Goal: Complete application form: Complete application form

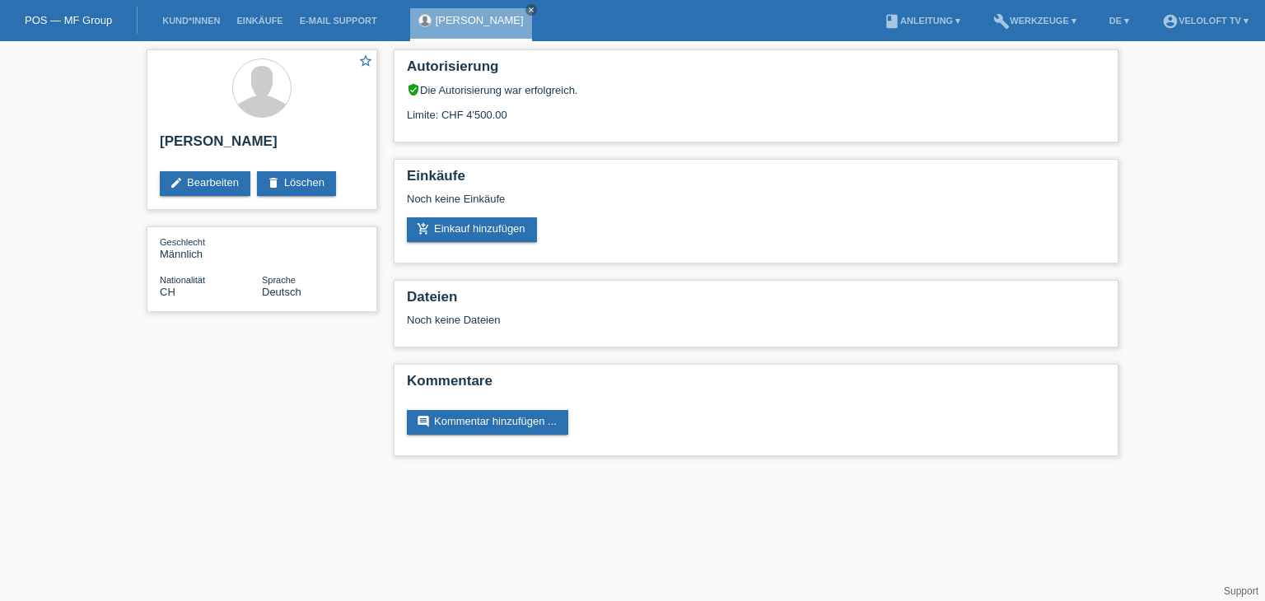
click at [527, 12] on icon "close" at bounding box center [531, 10] width 8 height 8
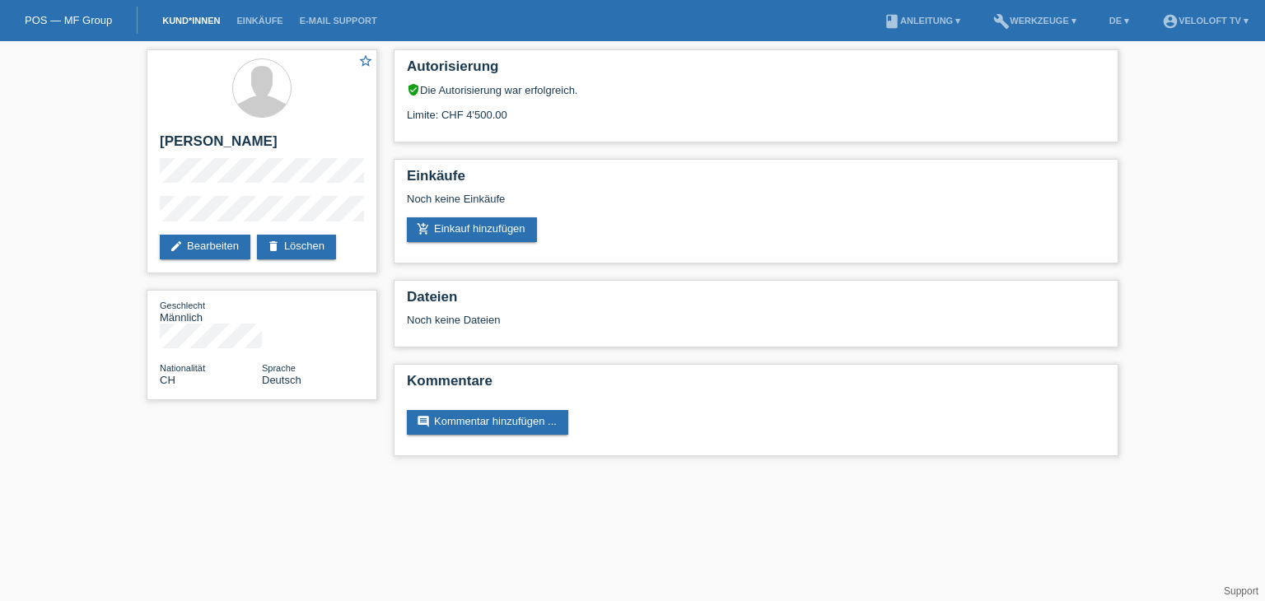
click at [181, 25] on link "Kund*innen" at bounding box center [191, 21] width 74 height 10
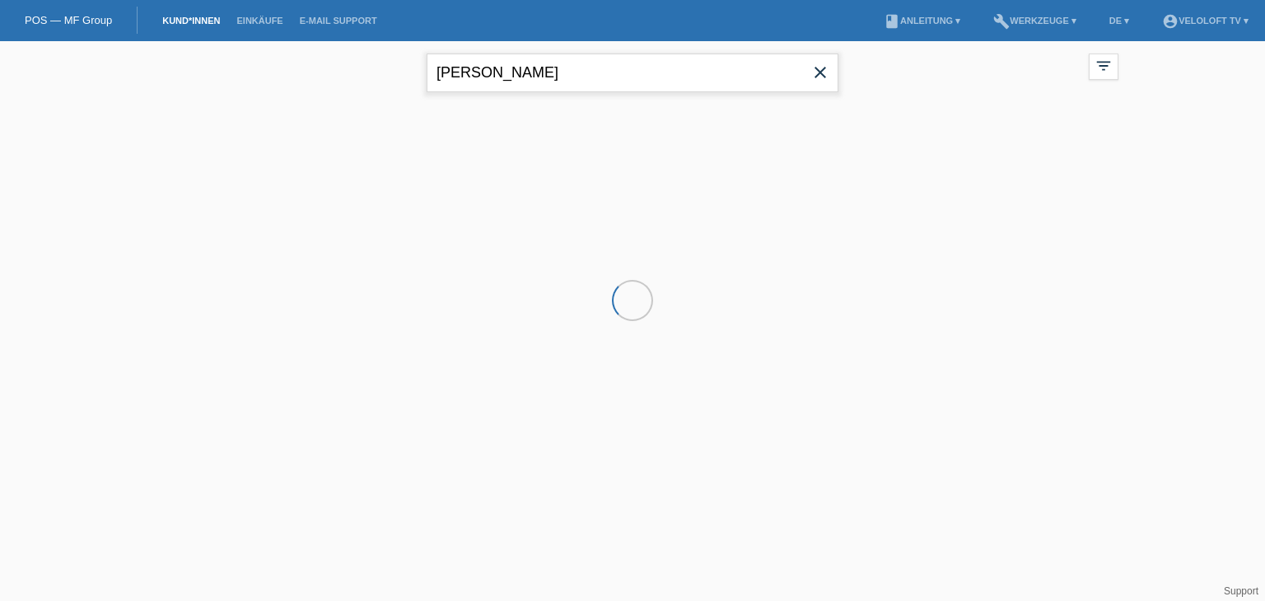
click at [570, 77] on input "Laurent Mivelle" at bounding box center [632, 73] width 412 height 39
paste input "Vuthy Chey"
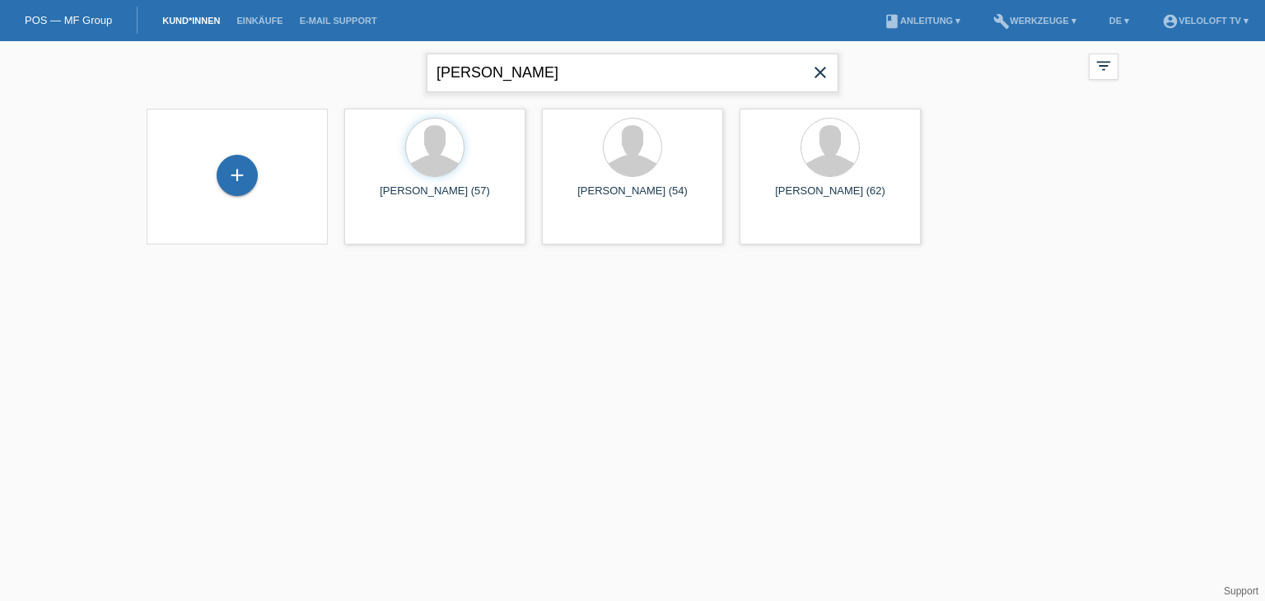
click at [495, 65] on input "Vuthy Chey" at bounding box center [632, 73] width 412 height 39
type input "Vuthy Chey"
click at [226, 189] on div "+" at bounding box center [237, 175] width 41 height 41
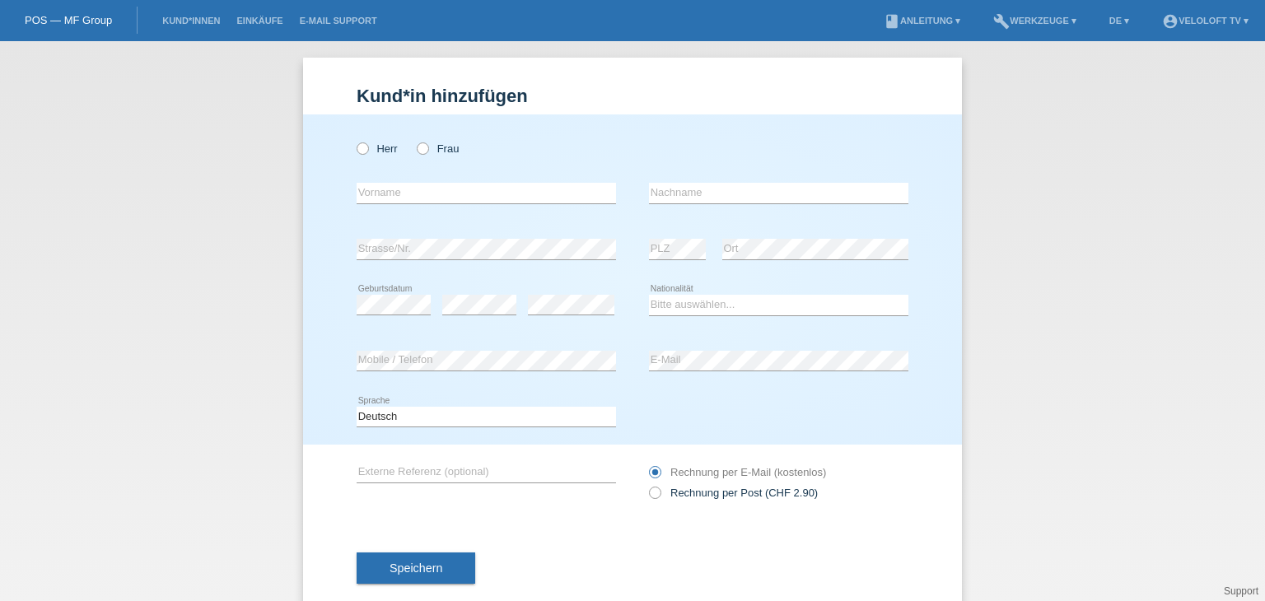
click at [475, 180] on div "error Vorname" at bounding box center [486, 193] width 259 height 56
click at [465, 189] on input "text" at bounding box center [486, 193] width 259 height 21
paste input "Vuthy Chey"
drag, startPoint x: 400, startPoint y: 191, endPoint x: 547, endPoint y: 189, distance: 146.6
click at [547, 189] on input "Vuthy Chey" at bounding box center [486, 193] width 259 height 21
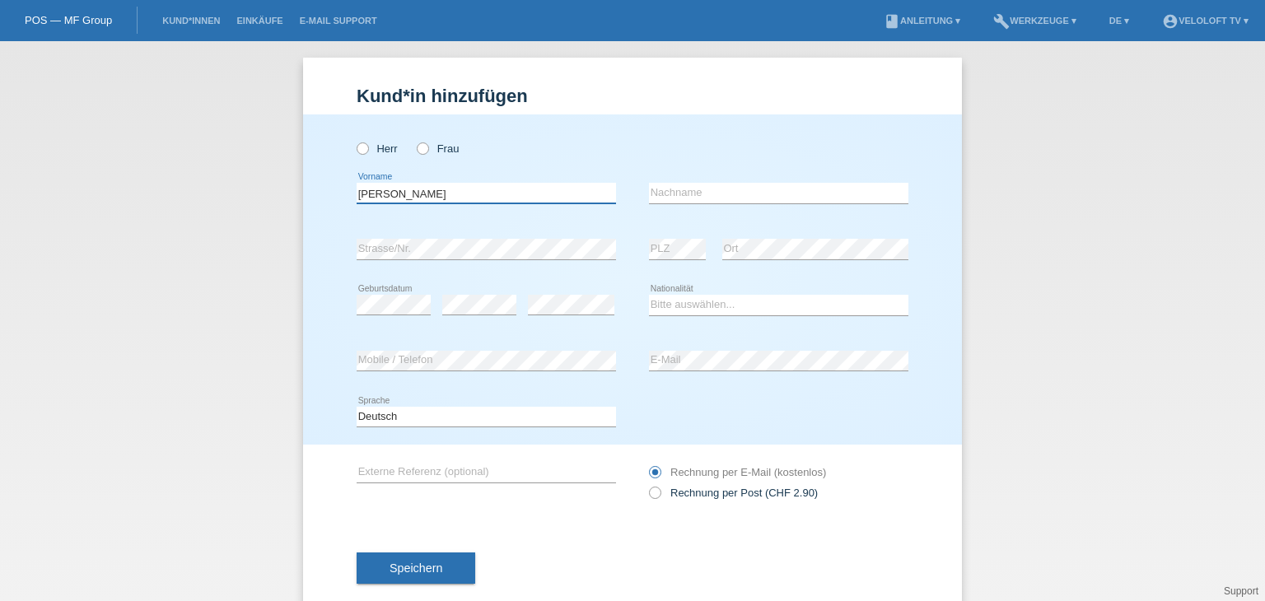
type input "Vuthy"
click at [675, 198] on input "text" at bounding box center [778, 193] width 259 height 21
paste input "Chey"
type input "Chey"
click at [354, 140] on icon at bounding box center [354, 140] width 0 height 0
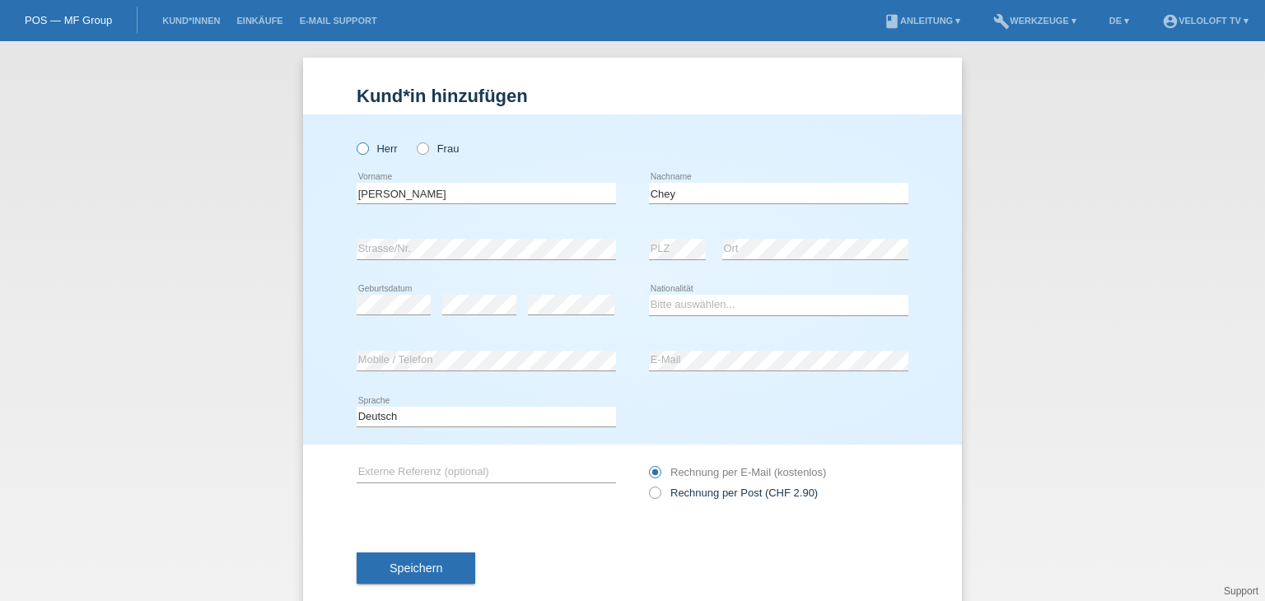
click at [357, 148] on input "Herr" at bounding box center [362, 147] width 11 height 11
radio input "true"
click at [791, 304] on select "Bitte auswählen... Schweiz Deutschland Liechtenstein Österreich ------------ Af…" at bounding box center [778, 305] width 259 height 20
select select "CH"
click at [649, 295] on select "Bitte auswählen... Schweiz Deutschland Liechtenstein Österreich ------------ Af…" at bounding box center [778, 305] width 259 height 20
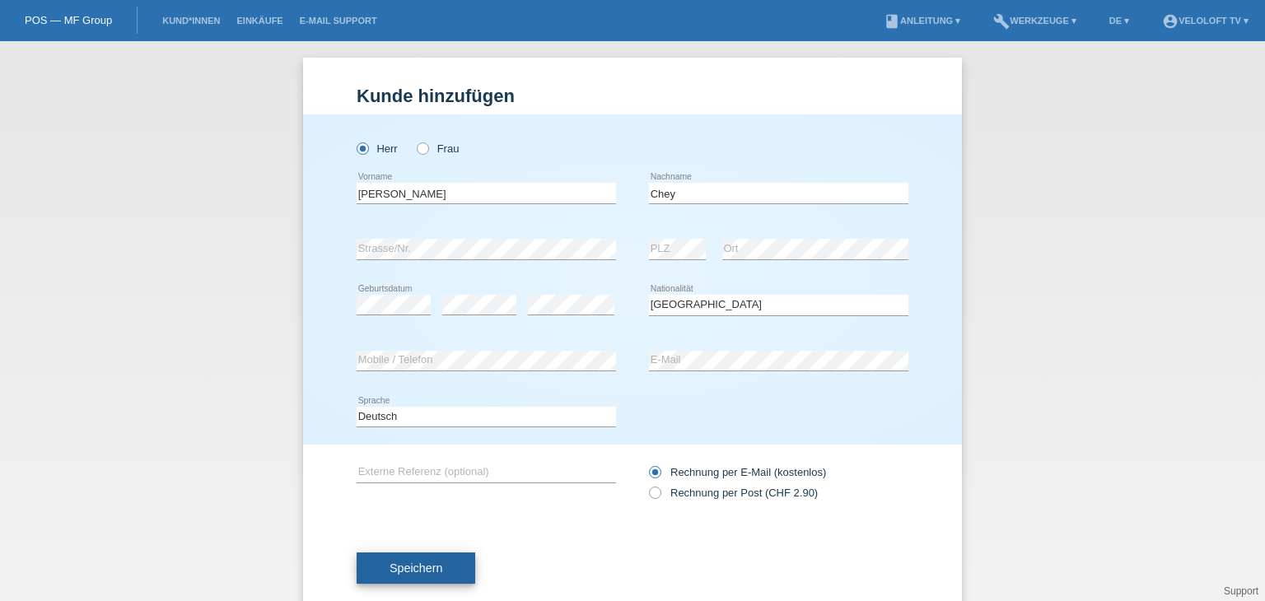
drag, startPoint x: 434, startPoint y: 557, endPoint x: 450, endPoint y: 549, distance: 18.1
click at [433, 557] on button "Speichern" at bounding box center [416, 567] width 119 height 31
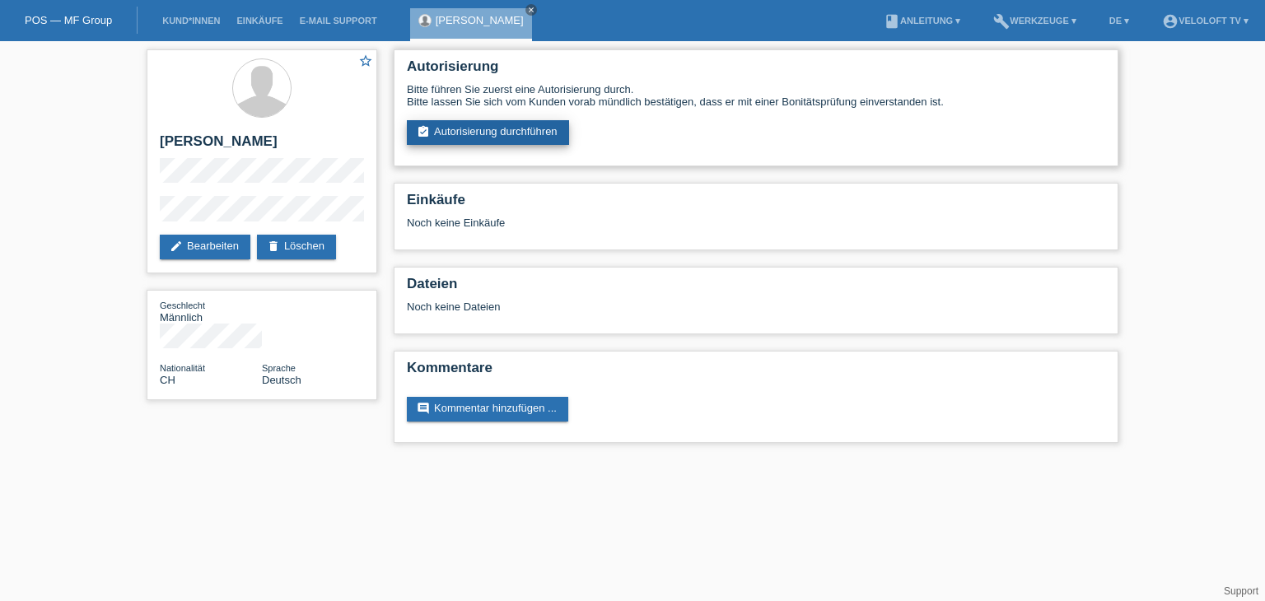
click at [526, 128] on link "assignment_turned_in Autorisierung durchführen" at bounding box center [488, 132] width 162 height 25
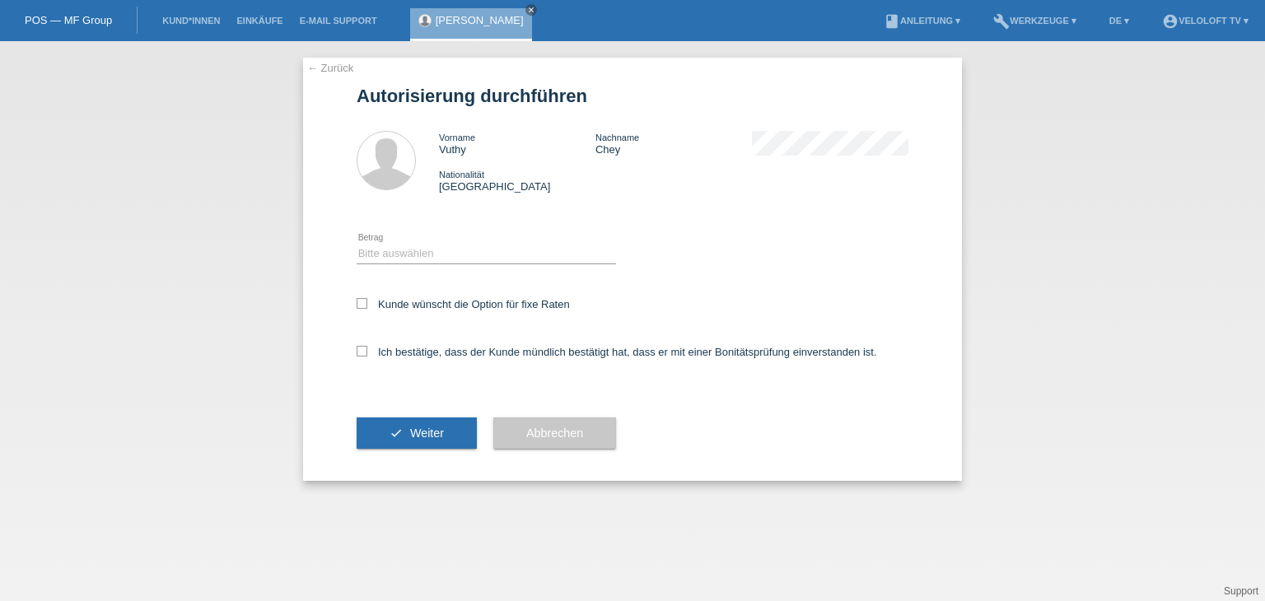
click at [534, 264] on div "Bitte auswählen CHF 1.00 - CHF 499.00 CHF 500.00 - CHF 1'999.00 CHF 2'000.00 - …" at bounding box center [486, 254] width 259 height 56
click at [538, 258] on select "Bitte auswählen CHF 1.00 - CHF 499.00 CHF 500.00 - CHF 1'999.00 CHF 2'000.00 - …" at bounding box center [486, 254] width 259 height 20
select select "2"
click at [357, 244] on select "Bitte auswählen CHF 1.00 - CHF 499.00 CHF 500.00 - CHF 1'999.00 CHF 2'000.00 - …" at bounding box center [486, 254] width 259 height 20
click at [532, 311] on div "Kunde wünscht die Option für fixe Raten" at bounding box center [633, 306] width 552 height 48
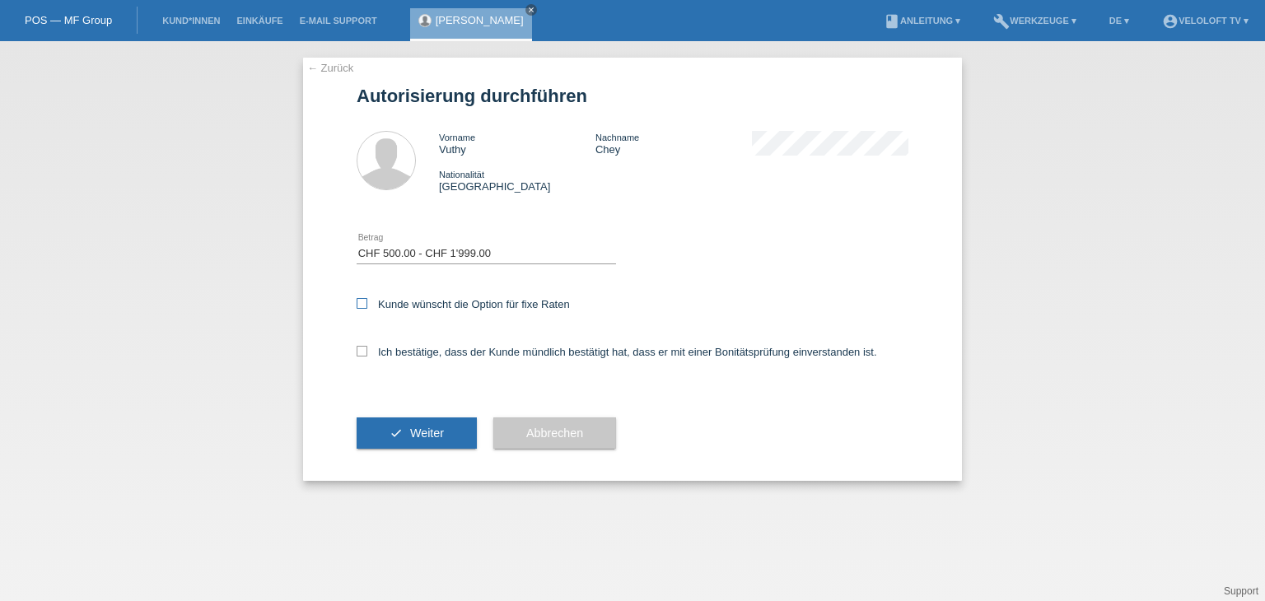
click at [533, 310] on label "Kunde wünscht die Option für fixe Raten" at bounding box center [463, 304] width 213 height 12
click at [367, 309] on input "Kunde wünscht die Option für fixe Raten" at bounding box center [362, 303] width 11 height 11
checkbox input "true"
click at [503, 362] on div "Ich bestätige, dass der Kunde mündlich bestätigt hat, dass er mit einer Bonität…" at bounding box center [633, 357] width 552 height 56
click at [508, 352] on label "Ich bestätige, dass der Kunde mündlich bestätigt hat, dass er mit einer Bonität…" at bounding box center [617, 352] width 520 height 12
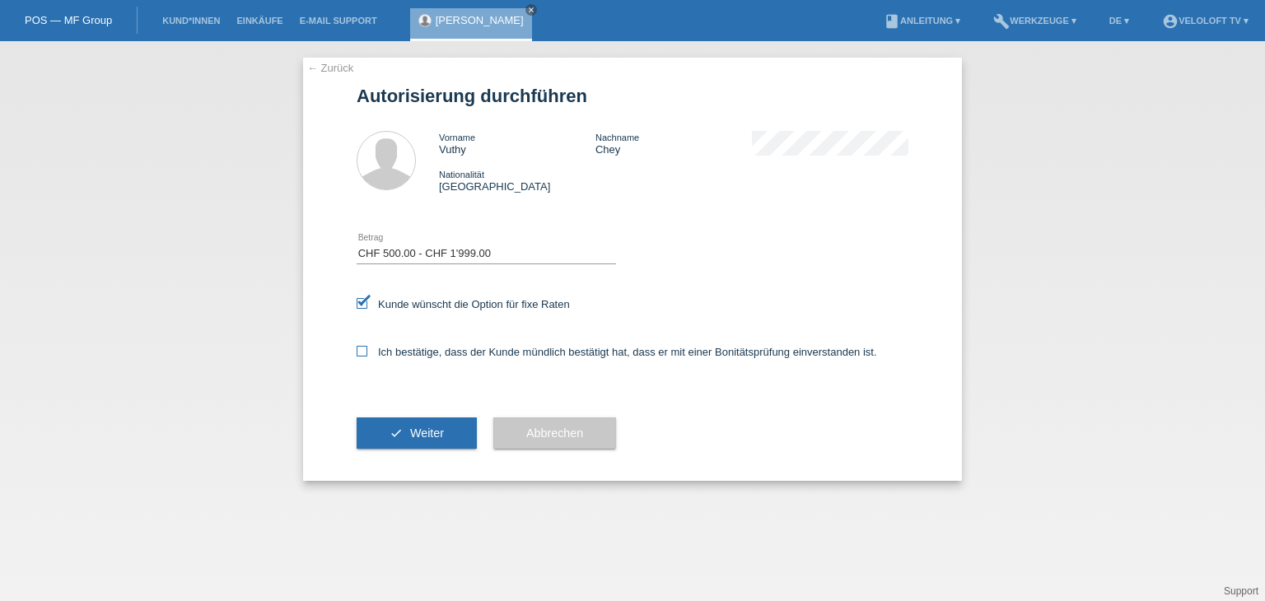
click at [367, 352] on input "Ich bestätige, dass der Kunde mündlich bestätigt hat, dass er mit einer Bonität…" at bounding box center [362, 351] width 11 height 11
checkbox input "true"
click at [438, 420] on button "check Weiter" at bounding box center [417, 432] width 120 height 31
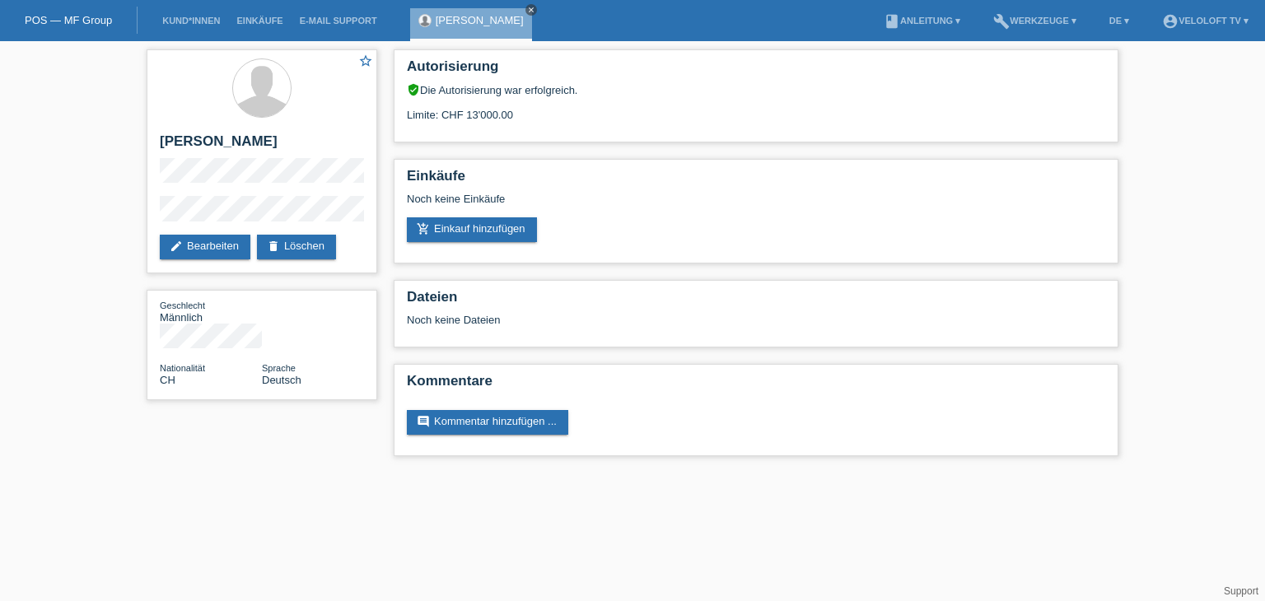
click at [527, 8] on icon "close" at bounding box center [531, 10] width 8 height 8
click at [226, 17] on link "Kund*innen" at bounding box center [191, 21] width 74 height 10
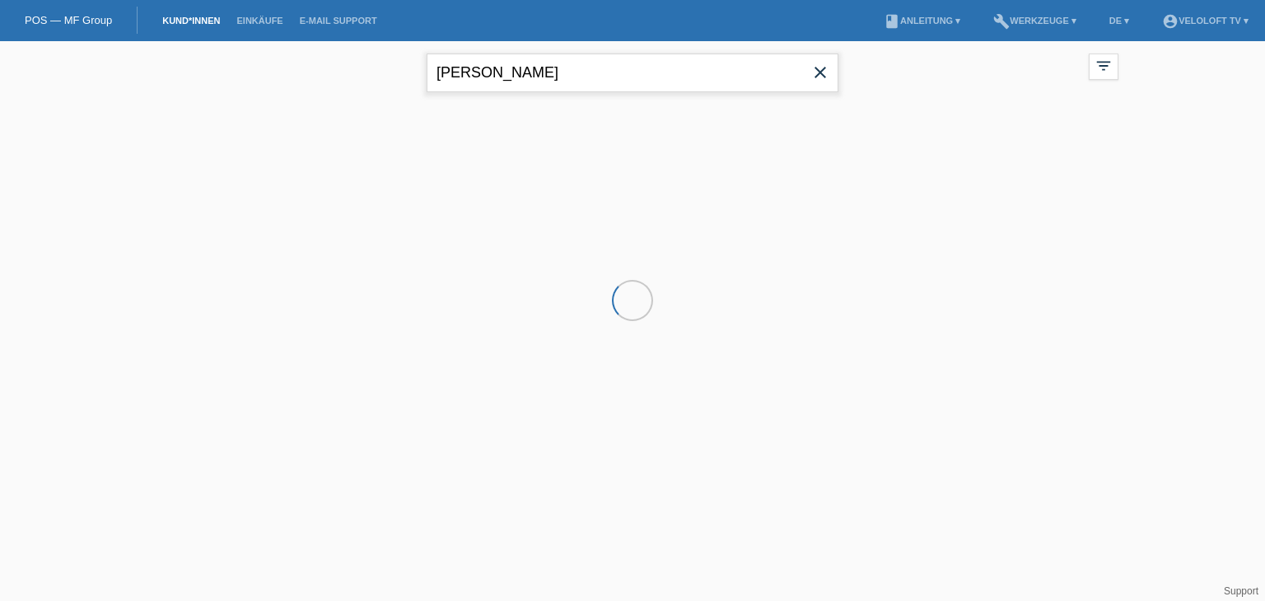
click at [585, 73] on input "[PERSON_NAME]" at bounding box center [632, 73] width 412 height 39
paste input "[PERSON_NAME]"
click at [489, 75] on input "[PERSON_NAME]" at bounding box center [632, 73] width 412 height 39
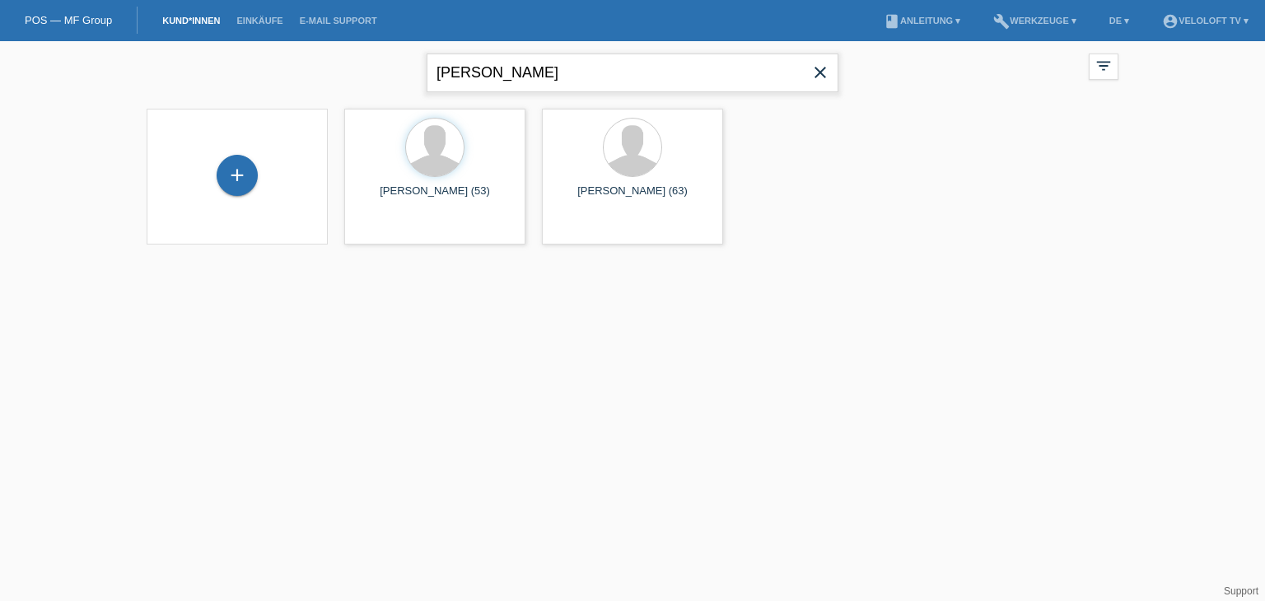
type input "[PERSON_NAME]"
click at [376, 225] on span "Anzeigen" at bounding box center [391, 230] width 44 height 12
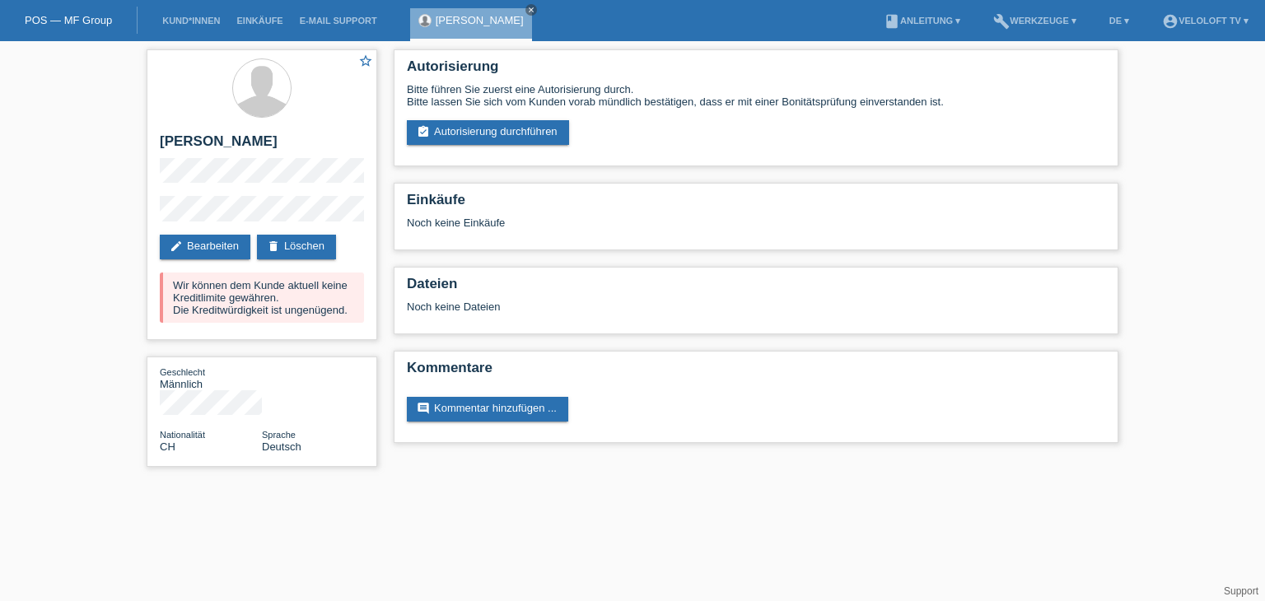
drag, startPoint x: 530, startPoint y: 11, endPoint x: 517, endPoint y: 11, distance: 13.2
click at [529, 11] on link "close" at bounding box center [531, 10] width 12 height 12
click at [193, 23] on link "Kund*innen" at bounding box center [191, 21] width 74 height 10
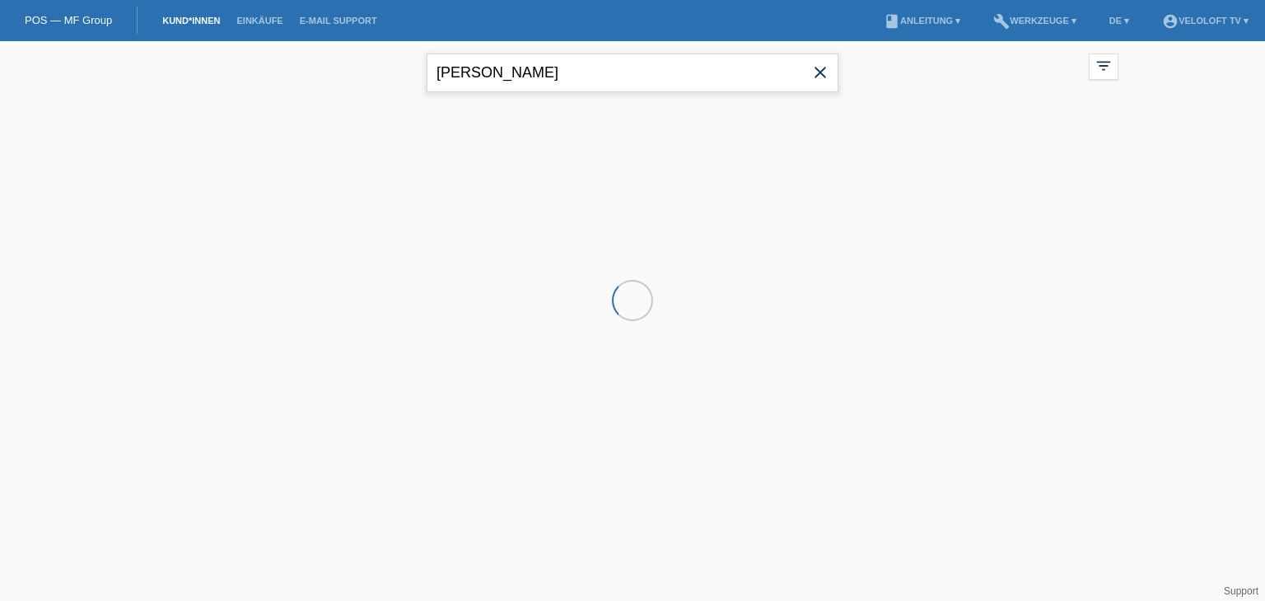
click at [580, 63] on input "Franco Scharlock" at bounding box center [632, 73] width 412 height 39
drag, startPoint x: 580, startPoint y: 63, endPoint x: 543, endPoint y: 71, distance: 37.0
click at [580, 63] on input "Franco Scharlock" at bounding box center [632, 73] width 412 height 39
paste input "Denny Ernst"
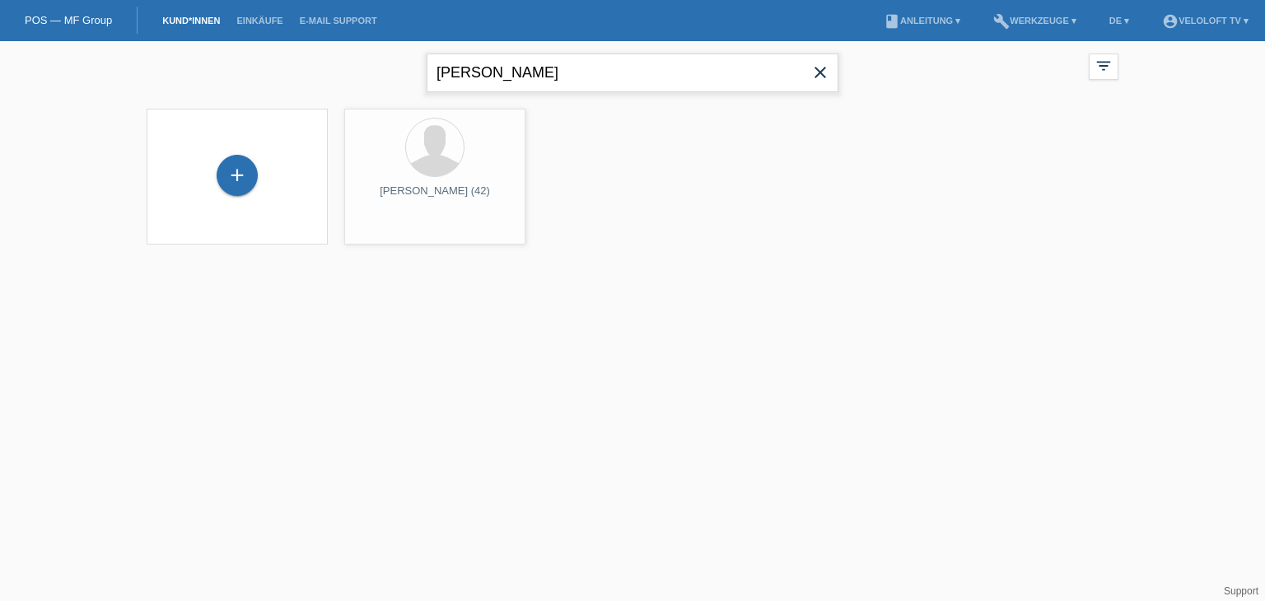
click at [493, 68] on input "Denny Ernst" at bounding box center [632, 73] width 412 height 39
type input "[PERSON_NAME]"
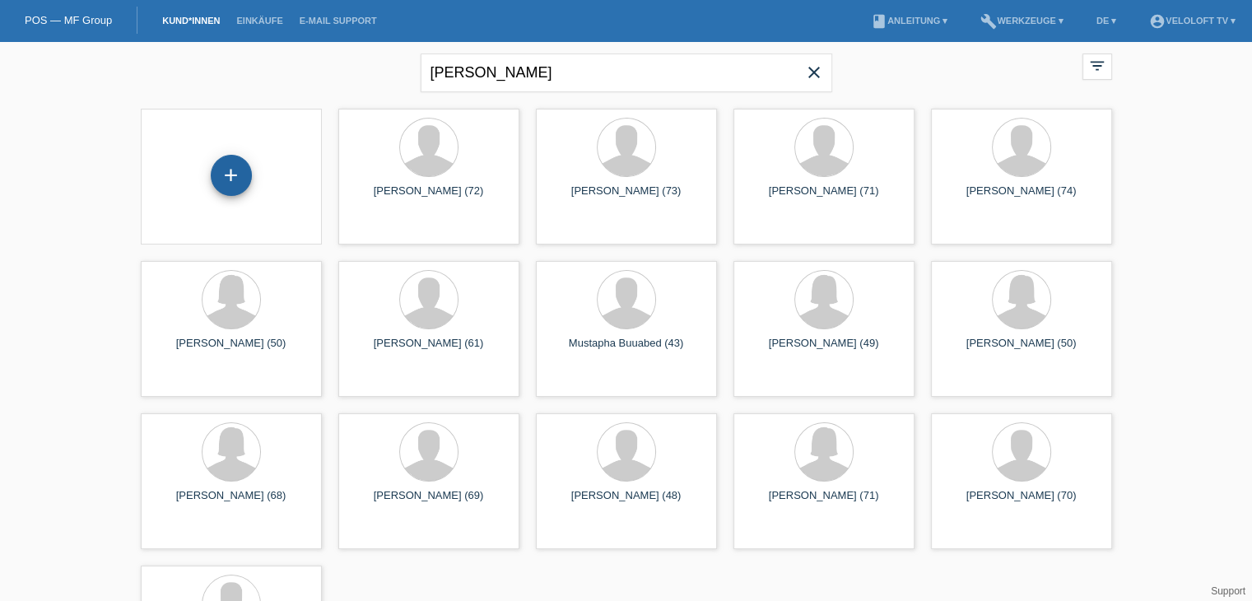
click at [227, 178] on div "+" at bounding box center [231, 175] width 41 height 41
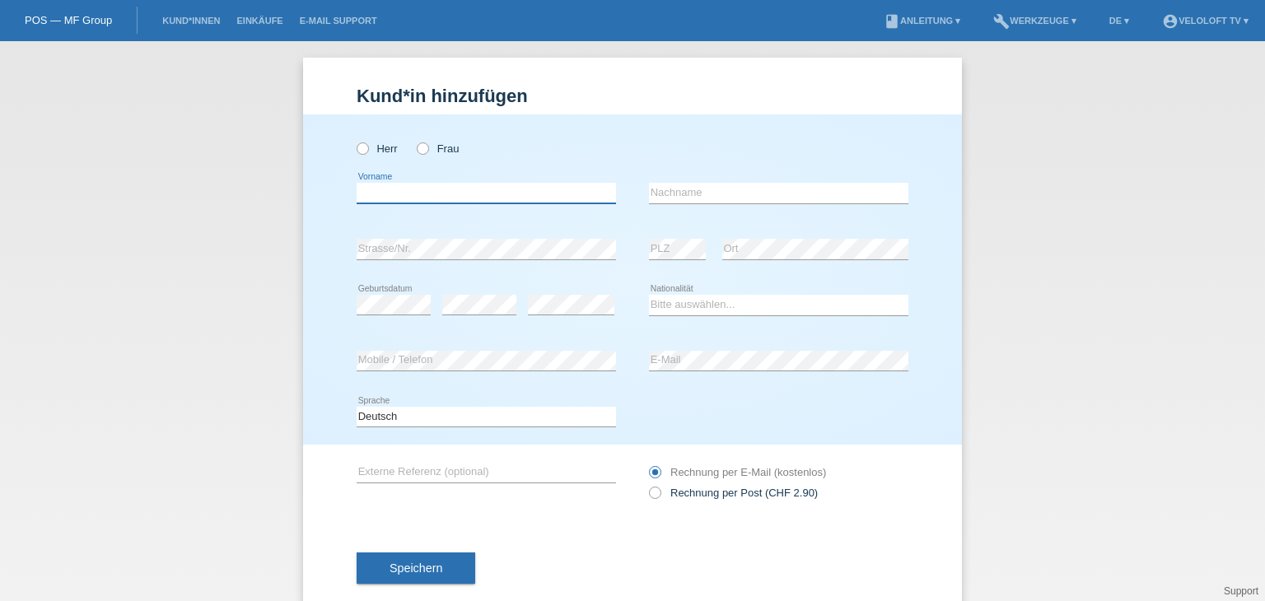
click at [520, 198] on input "text" at bounding box center [486, 193] width 259 height 21
paste input "Denny Ernst"
drag, startPoint x: 402, startPoint y: 192, endPoint x: 459, endPoint y: 190, distance: 56.8
click at [459, 190] on input "Denny Ernst" at bounding box center [486, 193] width 259 height 21
type input "Denny"
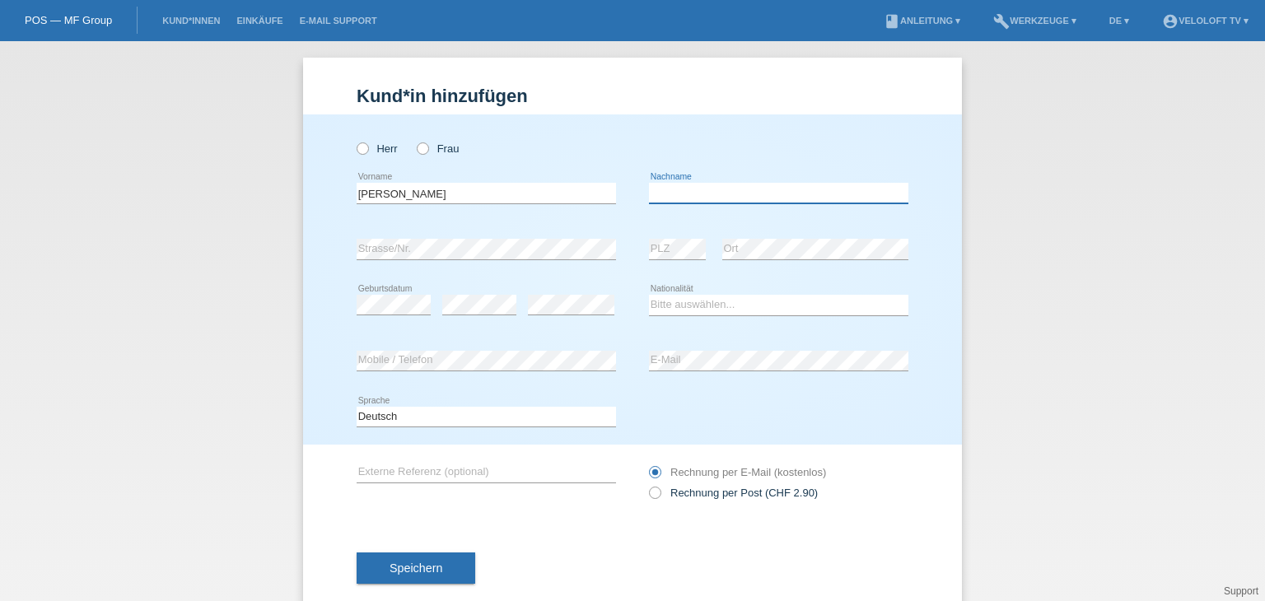
click at [661, 194] on input "text" at bounding box center [778, 193] width 259 height 21
paste input "Ernst"
type input "Ernst"
click at [354, 140] on icon at bounding box center [354, 140] width 0 height 0
click at [357, 146] on input "Herr" at bounding box center [362, 147] width 11 height 11
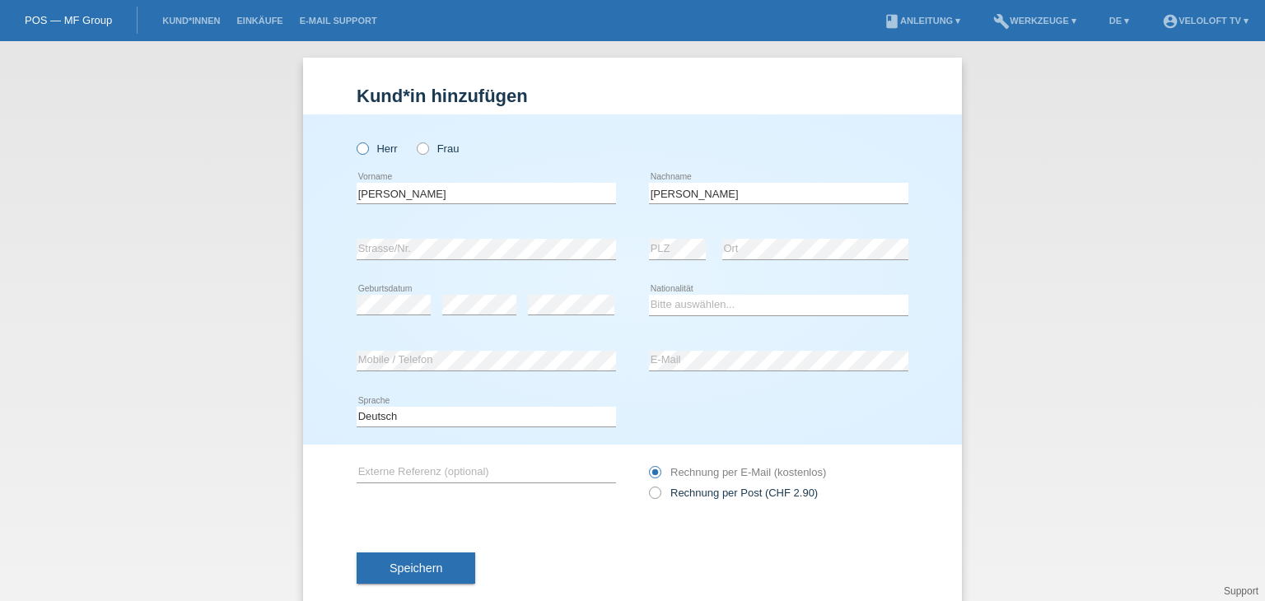
radio input "true"
click at [757, 301] on select "Bitte auswählen... Schweiz Deutschland Liechtenstein Österreich ------------ Af…" at bounding box center [778, 305] width 259 height 20
select select "CH"
click at [649, 295] on select "Bitte auswählen... Schweiz Deutschland Liechtenstein Österreich ------------ Af…" at bounding box center [778, 305] width 259 height 20
click at [431, 580] on button "Speichern" at bounding box center [416, 567] width 119 height 31
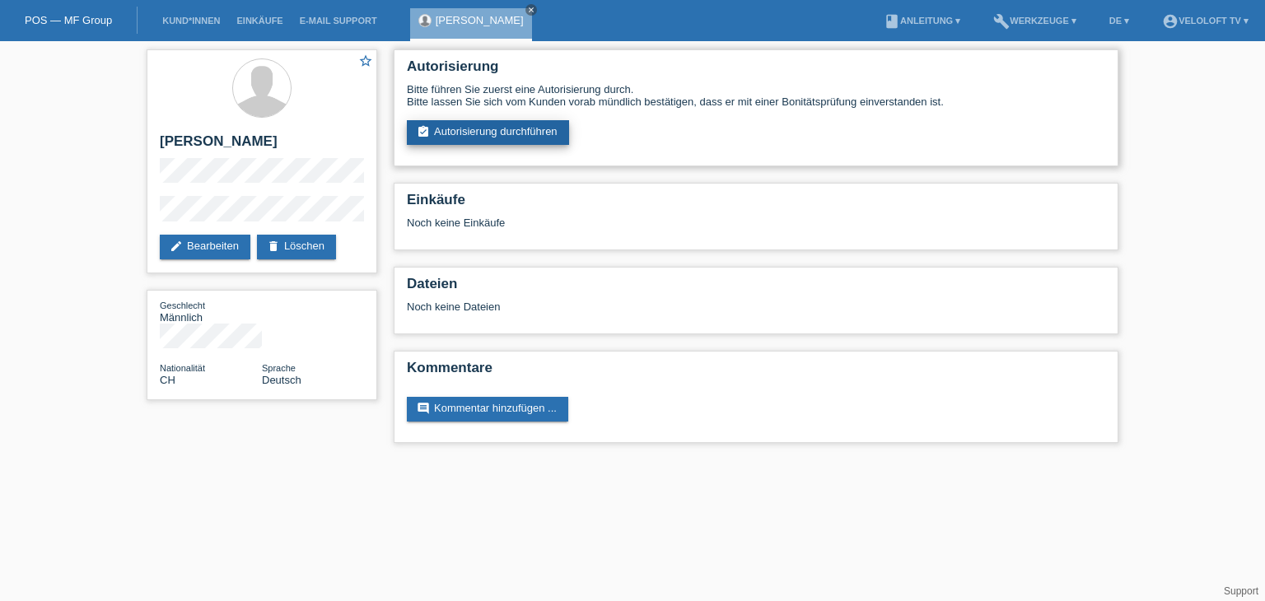
click at [528, 136] on link "assignment_turned_in Autorisierung durchführen" at bounding box center [488, 132] width 162 height 25
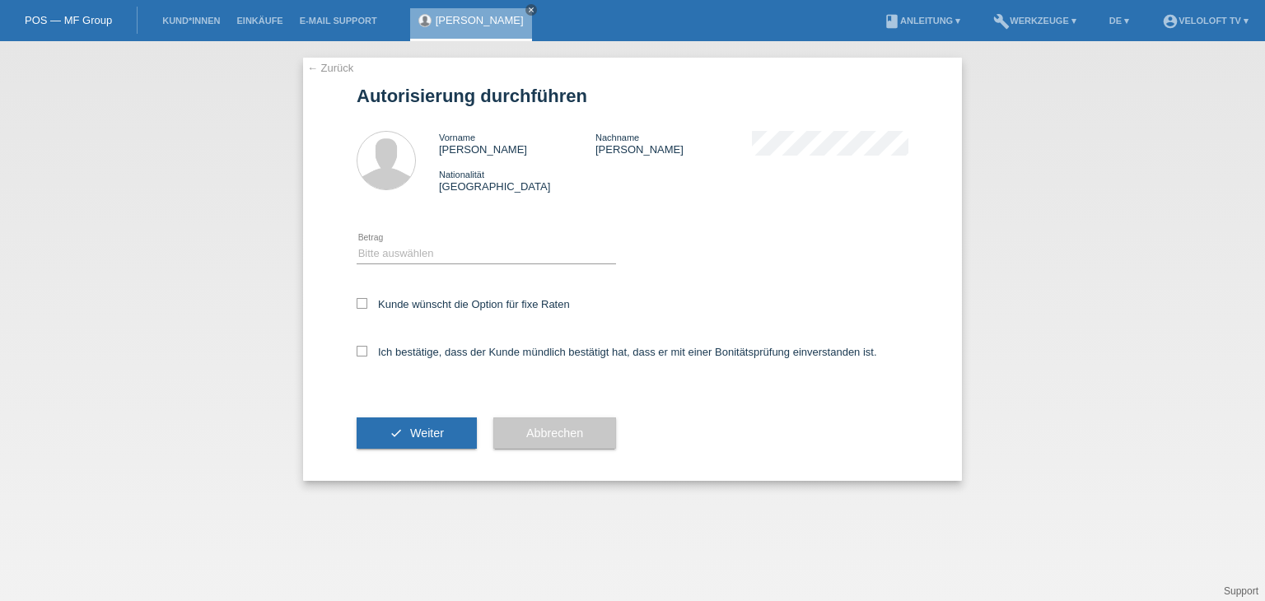
click at [454, 242] on div "Bitte auswählen CHF 1.00 - CHF 499.00 CHF 500.00 - CHF 1'999.00 CHF 2'000.00 - …" at bounding box center [486, 254] width 259 height 56
click at [457, 251] on select "Bitte auswählen CHF 1.00 - CHF 499.00 CHF 500.00 - CHF 1'999.00 CHF 2'000.00 - …" at bounding box center [486, 254] width 259 height 20
select select "2"
click at [357, 244] on select "Bitte auswählen CHF 1.00 - CHF 499.00 CHF 500.00 - CHF 1'999.00 CHF 2'000.00 - …" at bounding box center [486, 254] width 259 height 20
click at [473, 304] on label "Kunde wünscht die Option für fixe Raten" at bounding box center [463, 304] width 213 height 12
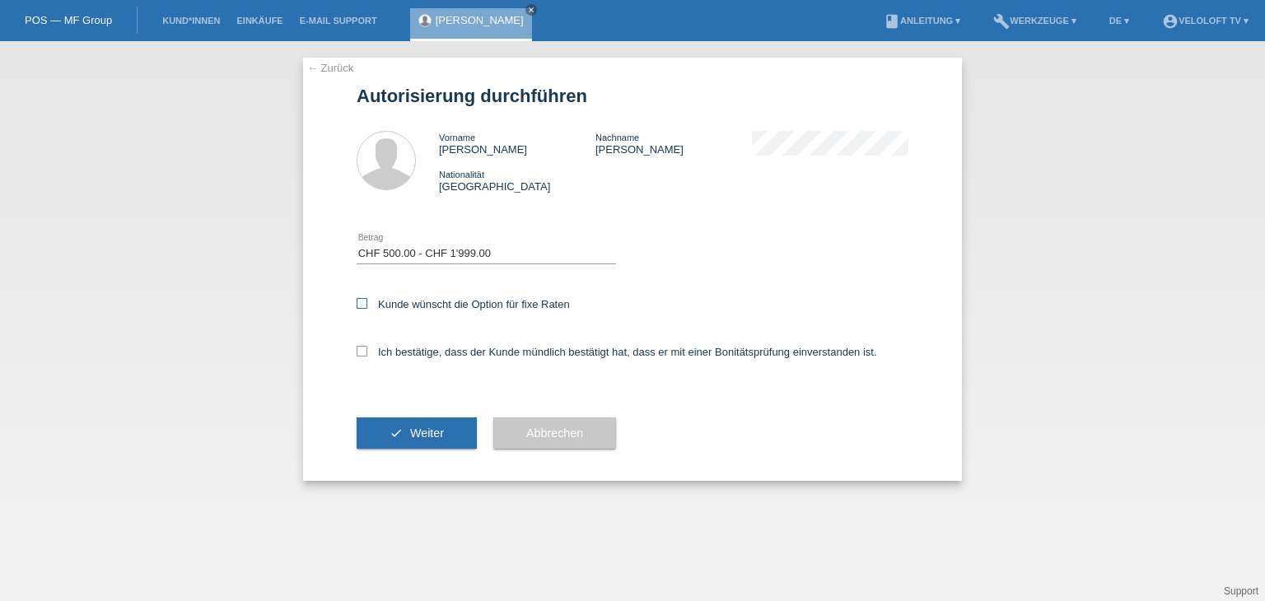
click at [367, 304] on input "Kunde wünscht die Option für fixe Raten" at bounding box center [362, 303] width 11 height 11
checkbox input "true"
click at [461, 352] on label "Ich bestätige, dass der Kunde mündlich bestätigt hat, dass er mit einer Bonität…" at bounding box center [617, 352] width 520 height 12
click at [367, 352] on input "Ich bestätige, dass der Kunde mündlich bestätigt hat, dass er mit einer Bonität…" at bounding box center [362, 351] width 11 height 11
checkbox input "true"
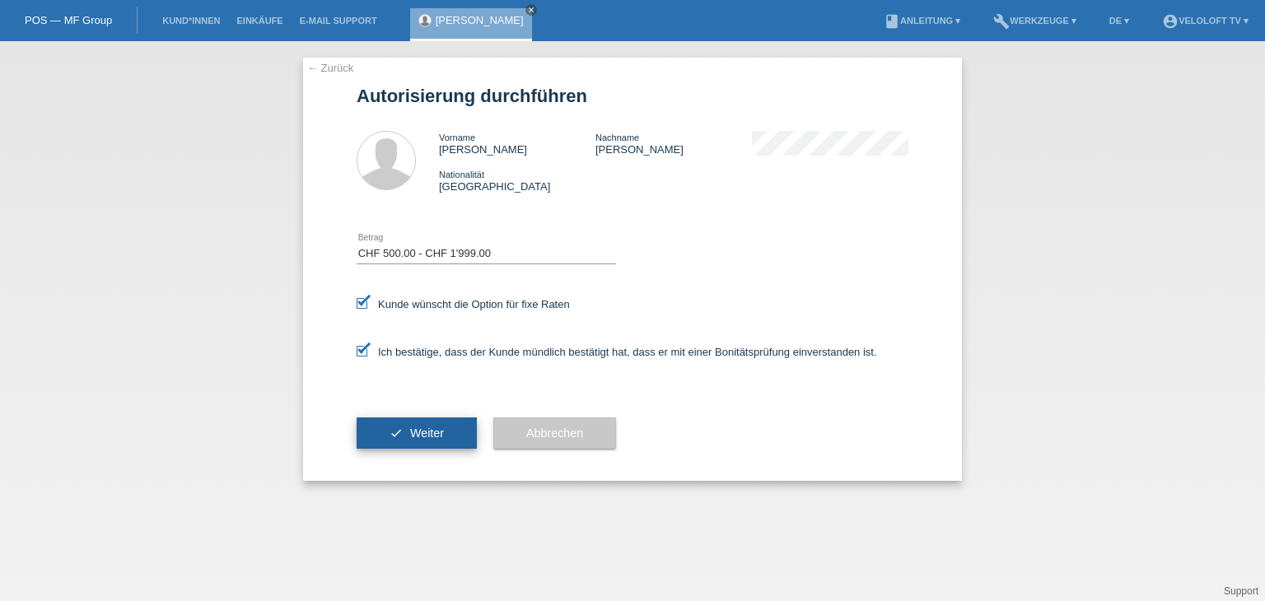
click at [426, 436] on span "Weiter" at bounding box center [427, 432] width 34 height 13
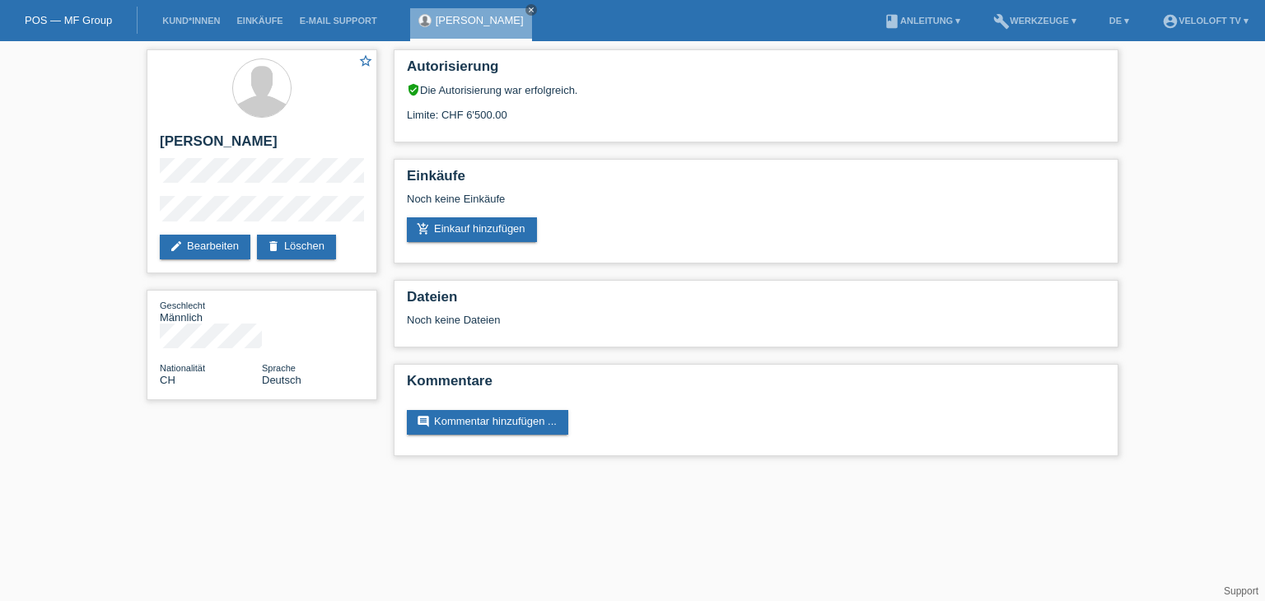
drag, startPoint x: 498, startPoint y: 12, endPoint x: 489, endPoint y: 12, distance: 9.1
click at [527, 12] on icon "close" at bounding box center [531, 10] width 8 height 8
click at [171, 17] on link "Kund*innen" at bounding box center [191, 21] width 74 height 10
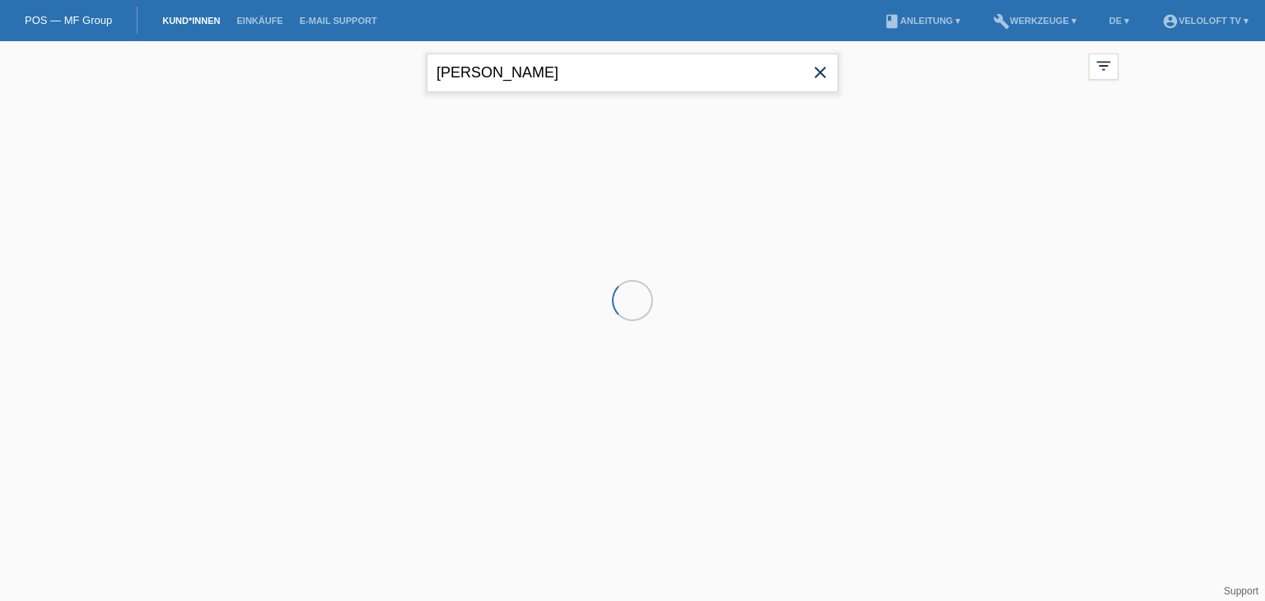
click at [557, 72] on input "[PERSON_NAME]" at bounding box center [632, 73] width 412 height 39
paste input "[PERSON_NAME]"
click at [492, 69] on input "[PERSON_NAME]" at bounding box center [632, 73] width 412 height 39
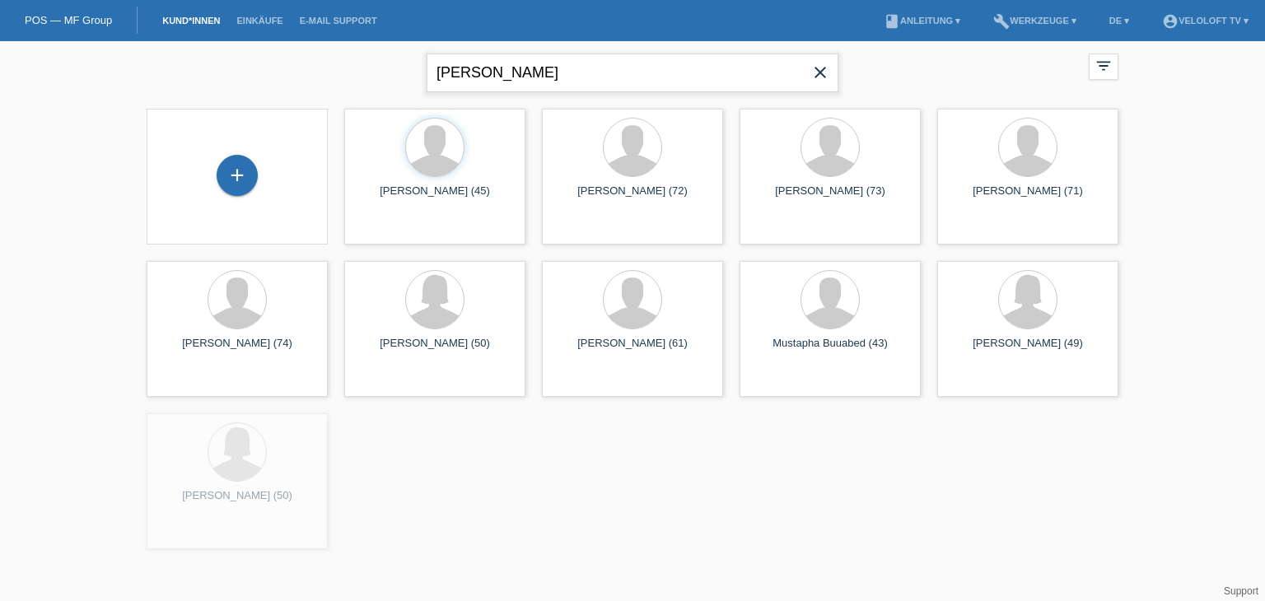
type input "[PERSON_NAME]"
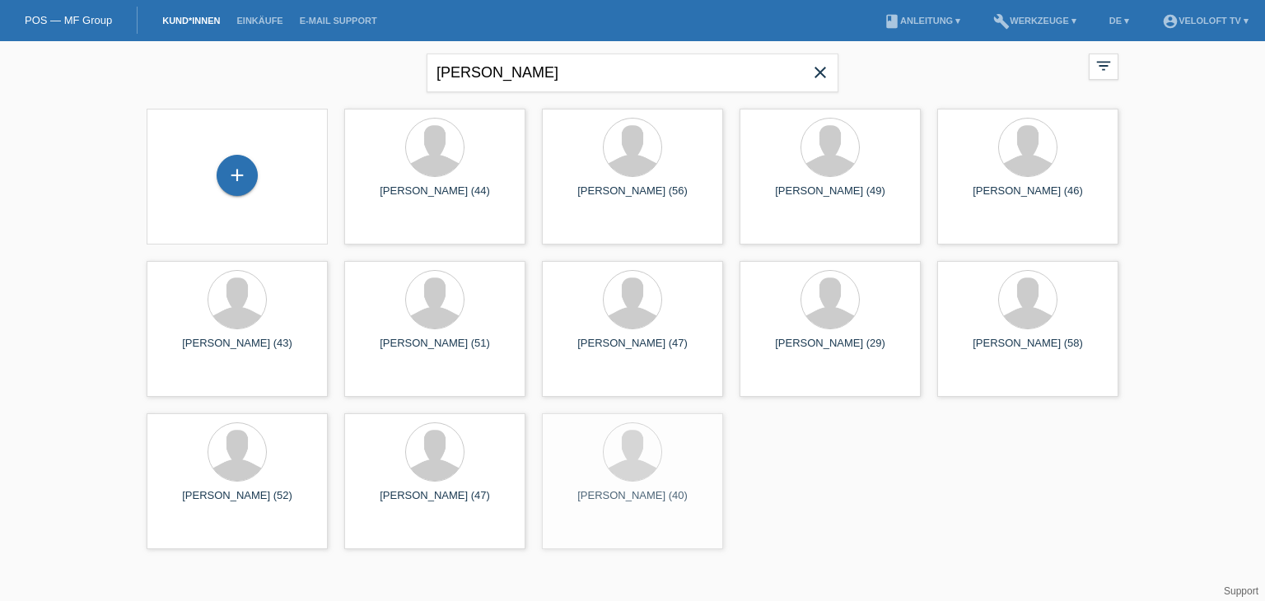
click at [207, 185] on div "+" at bounding box center [237, 177] width 155 height 44
click at [225, 177] on div "+" at bounding box center [237, 175] width 41 height 41
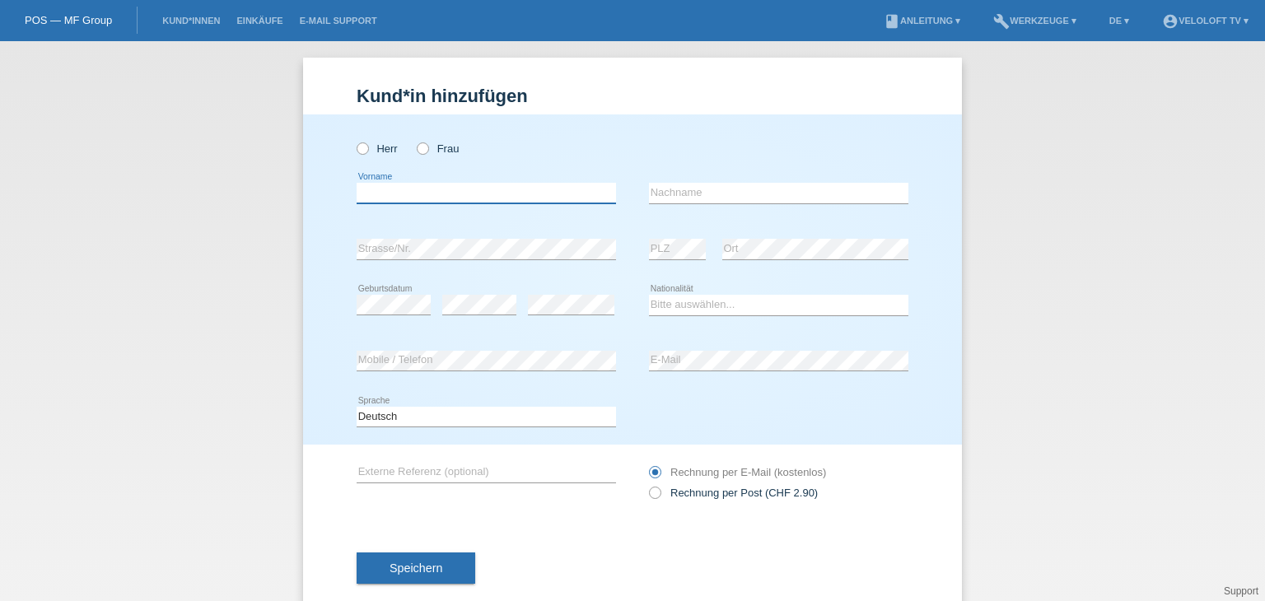
click at [471, 198] on input "text" at bounding box center [486, 193] width 259 height 21
paste input "[PERSON_NAME]"
drag, startPoint x: 397, startPoint y: 192, endPoint x: 586, endPoint y: 192, distance: 189.4
click at [586, 192] on input "Marco Ramalingam" at bounding box center [486, 193] width 259 height 21
type input "[PERSON_NAME]"
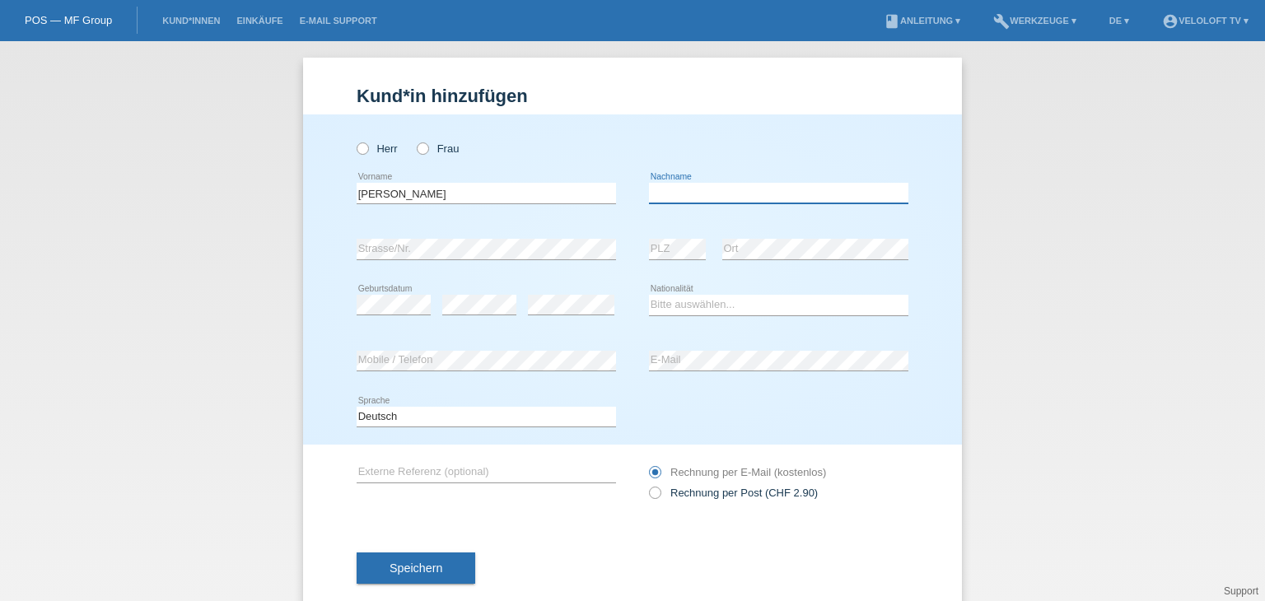
click at [715, 187] on input "text" at bounding box center [778, 193] width 259 height 21
paste input "[PERSON_NAME]"
type input "[PERSON_NAME]"
click at [354, 140] on icon at bounding box center [354, 140] width 0 height 0
click at [362, 151] on input "Herr" at bounding box center [362, 147] width 11 height 11
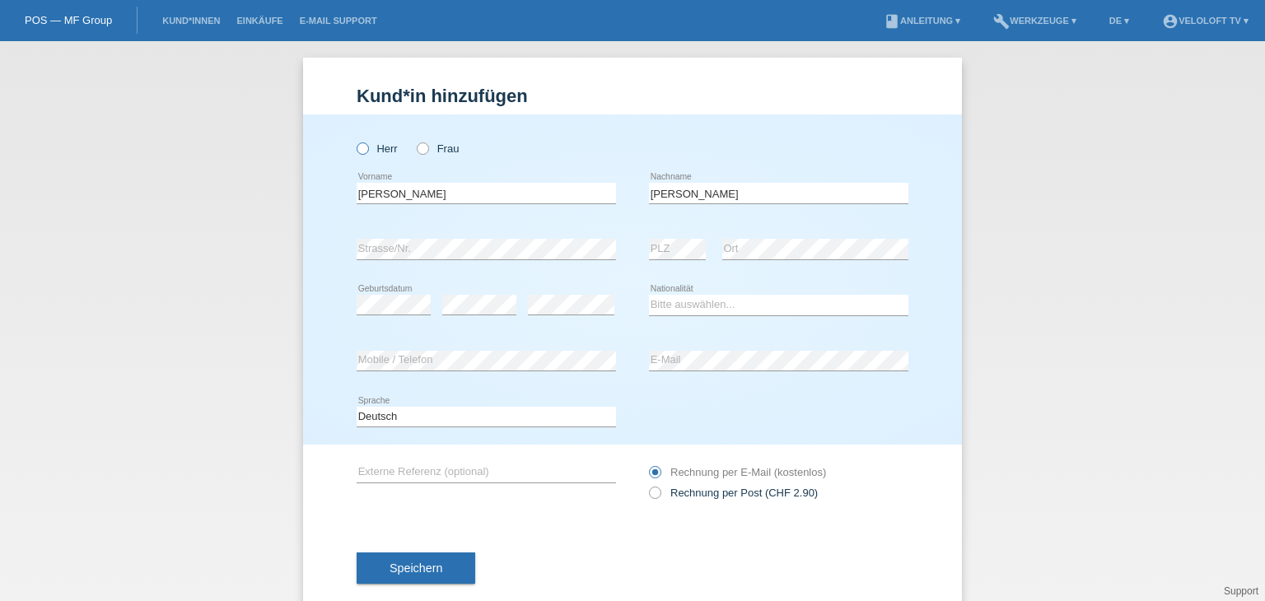
radio input "true"
click at [751, 301] on select "Bitte auswählen... Schweiz Deutschland Liechtenstein Österreich ------------ Af…" at bounding box center [778, 305] width 259 height 20
select select "CH"
click at [649, 295] on select "Bitte auswählen... Schweiz Deutschland Liechtenstein Österreich ------------ Af…" at bounding box center [778, 305] width 259 height 20
click at [453, 577] on button "Speichern" at bounding box center [416, 567] width 119 height 31
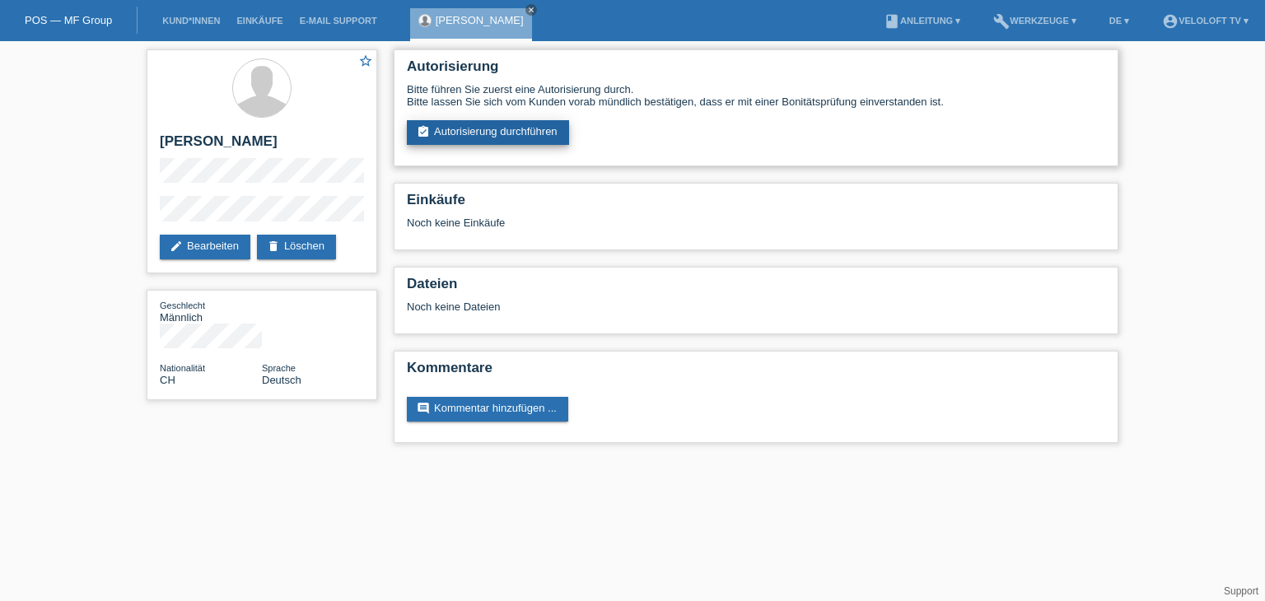
click at [532, 130] on link "assignment_turned_in Autorisierung durchführen" at bounding box center [488, 132] width 162 height 25
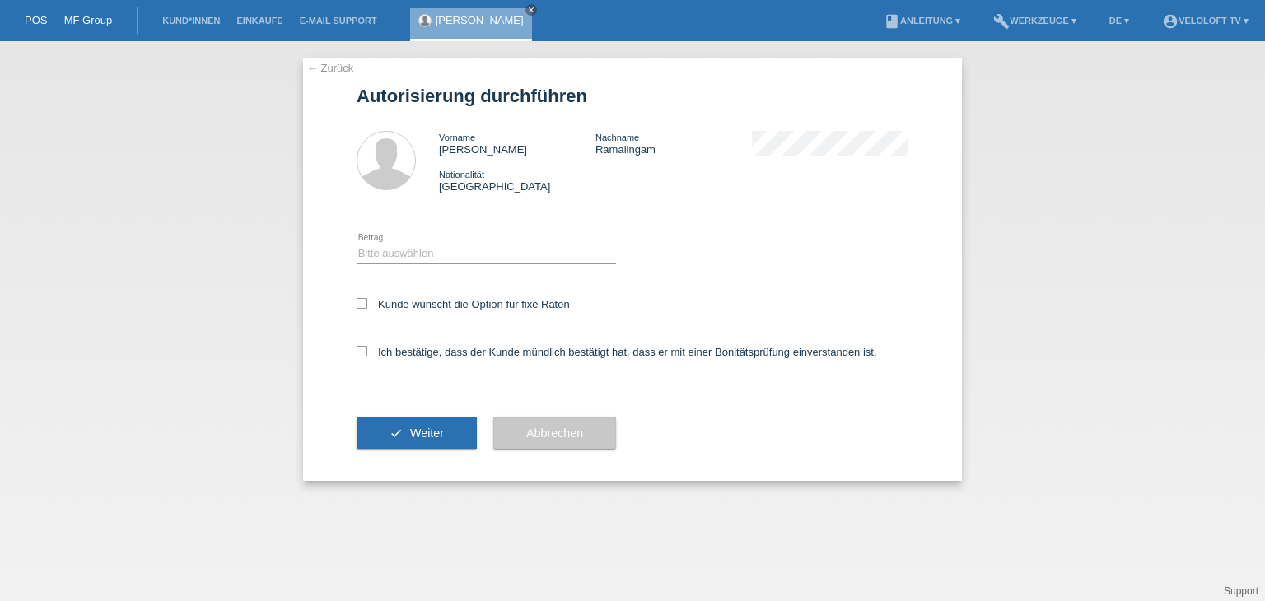
click at [468, 243] on div "Bitte auswählen CHF 1.00 - CHF 499.00 CHF 500.00 - CHF 1'999.00 CHF 2'000.00 - …" at bounding box center [486, 254] width 259 height 56
drag, startPoint x: 468, startPoint y: 253, endPoint x: 475, endPoint y: 259, distance: 9.9
click at [471, 253] on select "Bitte auswählen CHF 1.00 - CHF 499.00 CHF 500.00 - CHF 1'999.00 CHF 2'000.00 - …" at bounding box center [486, 254] width 259 height 20
select select "2"
click at [357, 244] on select "Bitte auswählen CHF 1.00 - CHF 499.00 CHF 500.00 - CHF 1'999.00 CHF 2'000.00 - …" at bounding box center [486, 254] width 259 height 20
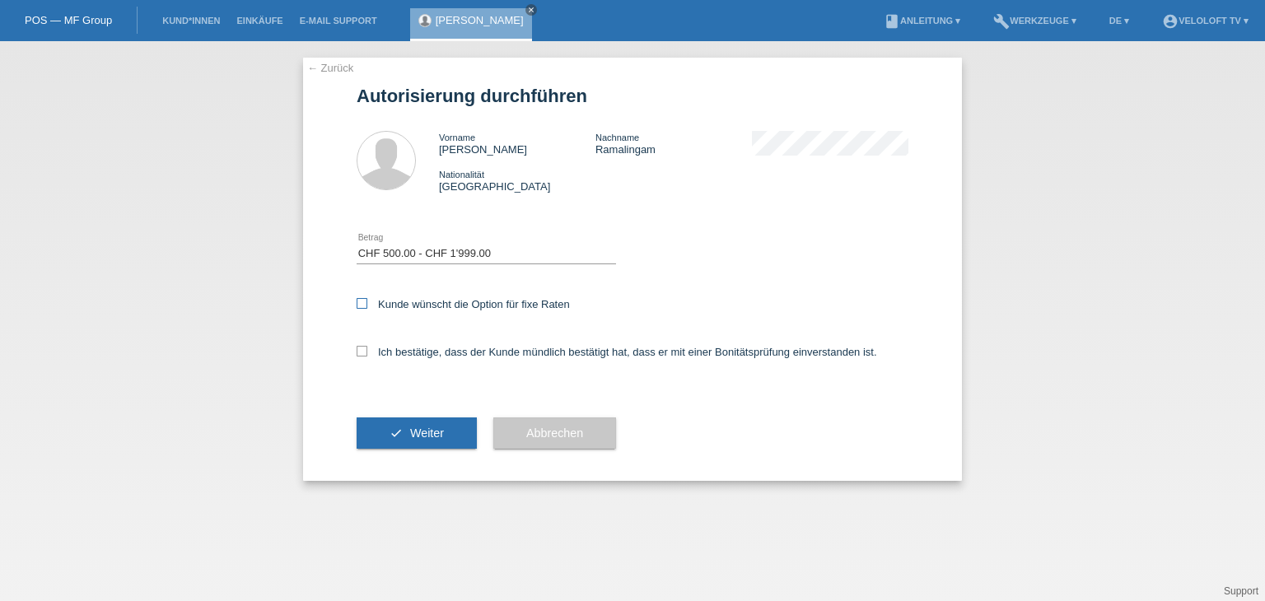
click at [501, 305] on label "Kunde wünscht die Option für fixe Raten" at bounding box center [463, 304] width 213 height 12
click at [367, 305] on input "Kunde wünscht die Option für fixe Raten" at bounding box center [362, 303] width 11 height 11
checkbox input "true"
drag, startPoint x: 499, startPoint y: 348, endPoint x: 487, endPoint y: 365, distance: 20.1
click at [499, 349] on label "Ich bestätige, dass der Kunde mündlich bestätigt hat, dass er mit einer Bonität…" at bounding box center [617, 352] width 520 height 12
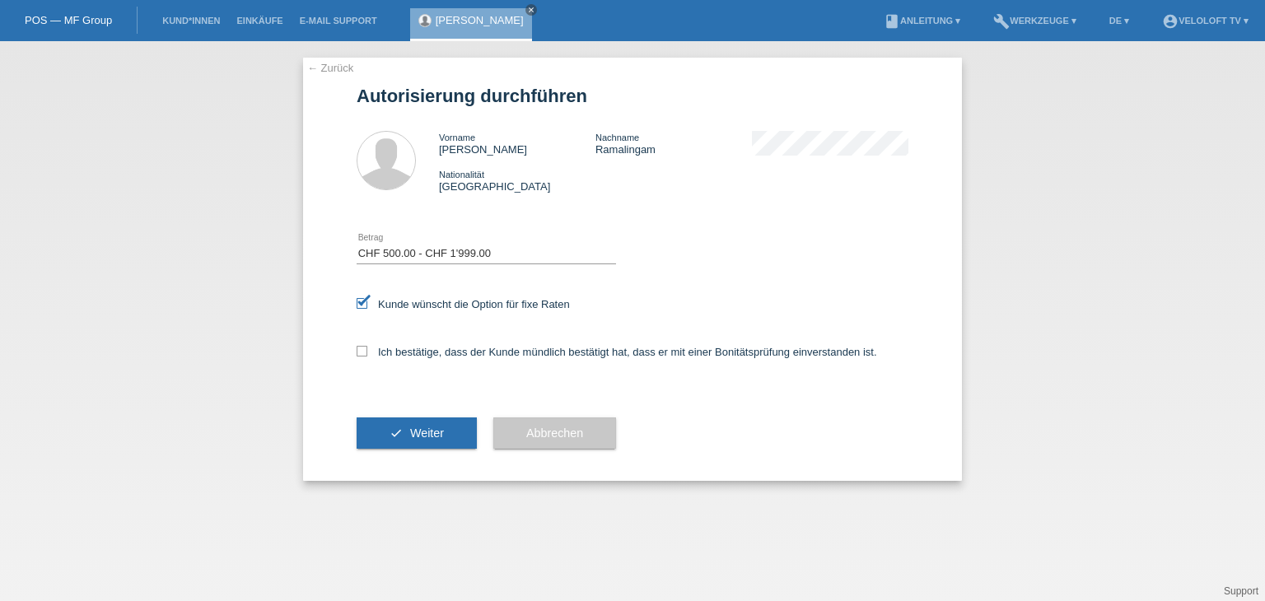
click at [367, 349] on input "Ich bestätige, dass der Kunde mündlich bestätigt hat, dass er mit einer Bonität…" at bounding box center [362, 351] width 11 height 11
checkbox input "true"
click at [435, 435] on span "Weiter" at bounding box center [427, 432] width 34 height 13
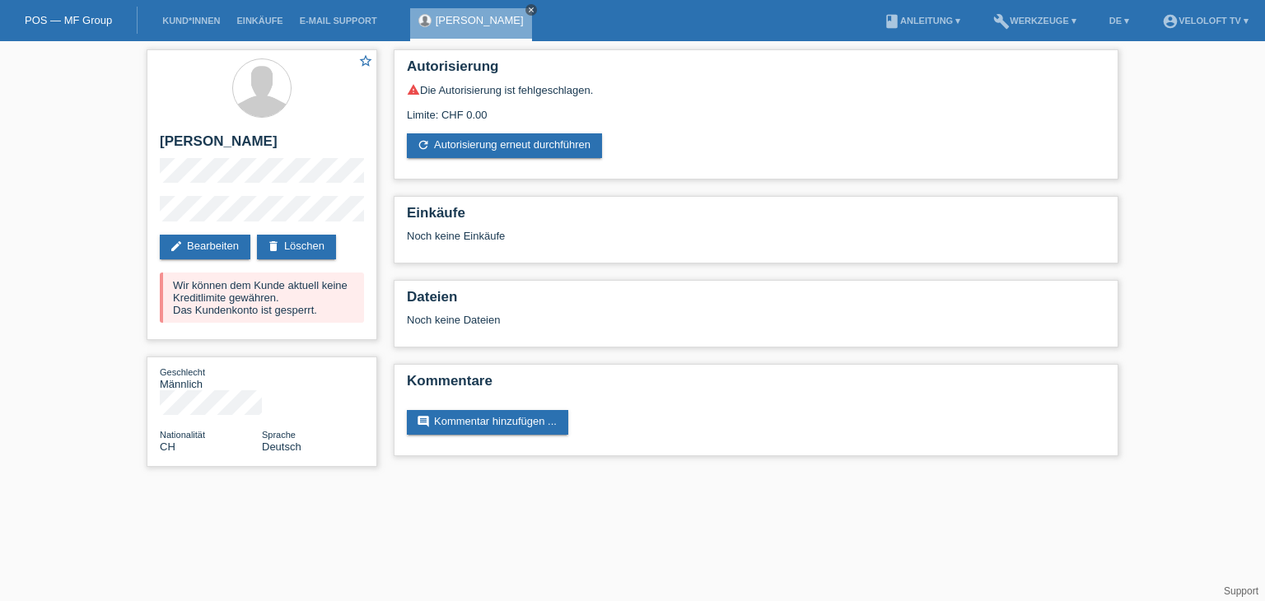
click at [537, 12] on link "close" at bounding box center [531, 10] width 12 height 12
click at [212, 20] on link "Kund*innen" at bounding box center [191, 21] width 74 height 10
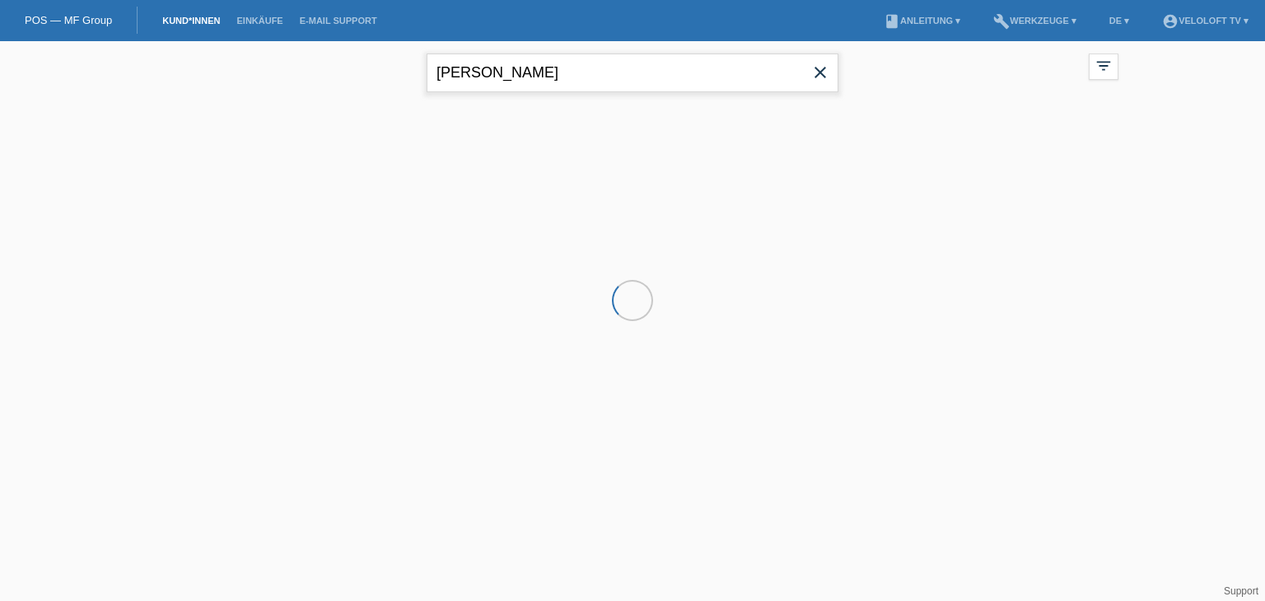
click at [602, 68] on input "[PERSON_NAME]" at bounding box center [632, 73] width 412 height 39
paste input "[PERSON_NAME]"
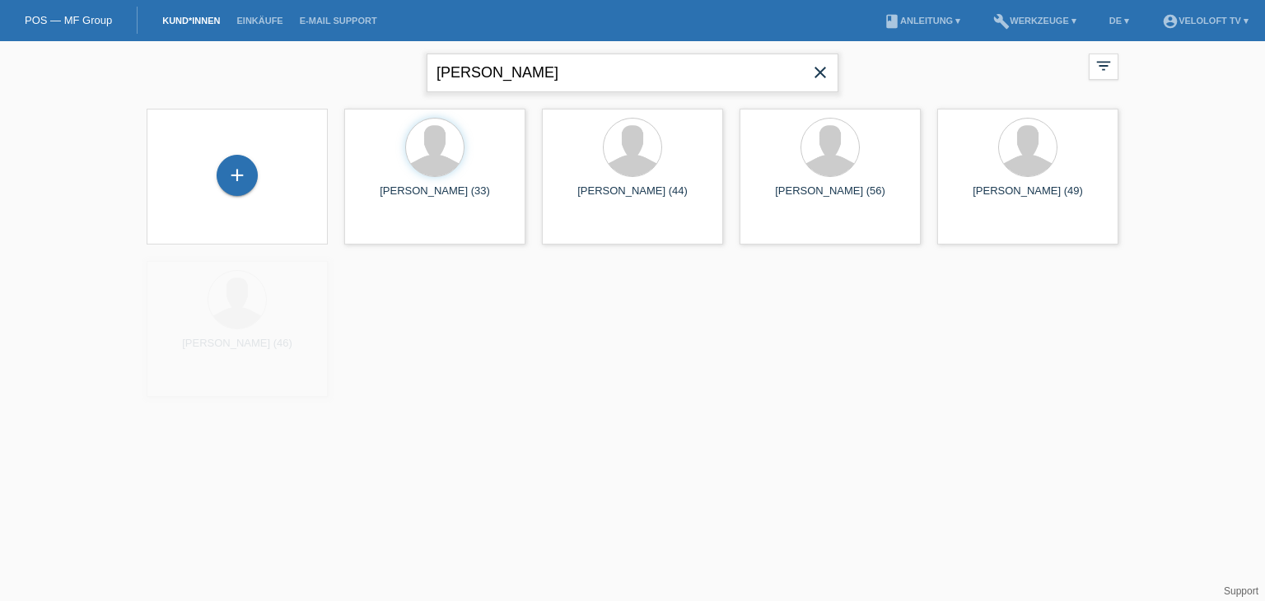
click at [492, 68] on input "[PERSON_NAME]" at bounding box center [632, 73] width 412 height 39
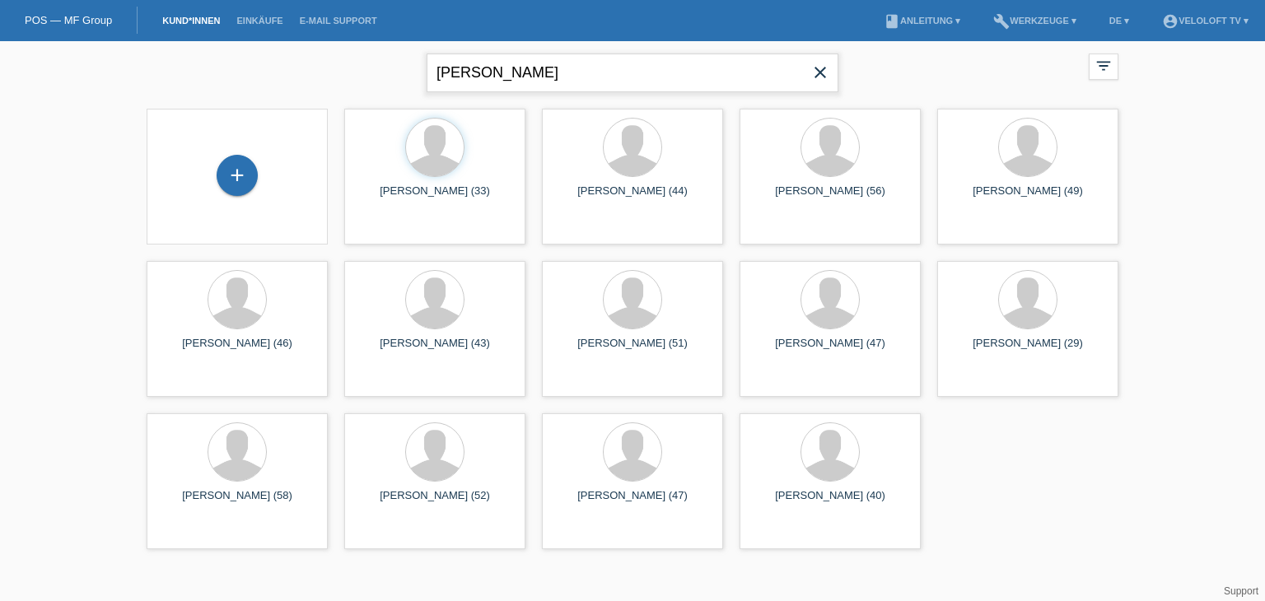
type input "[PERSON_NAME]"
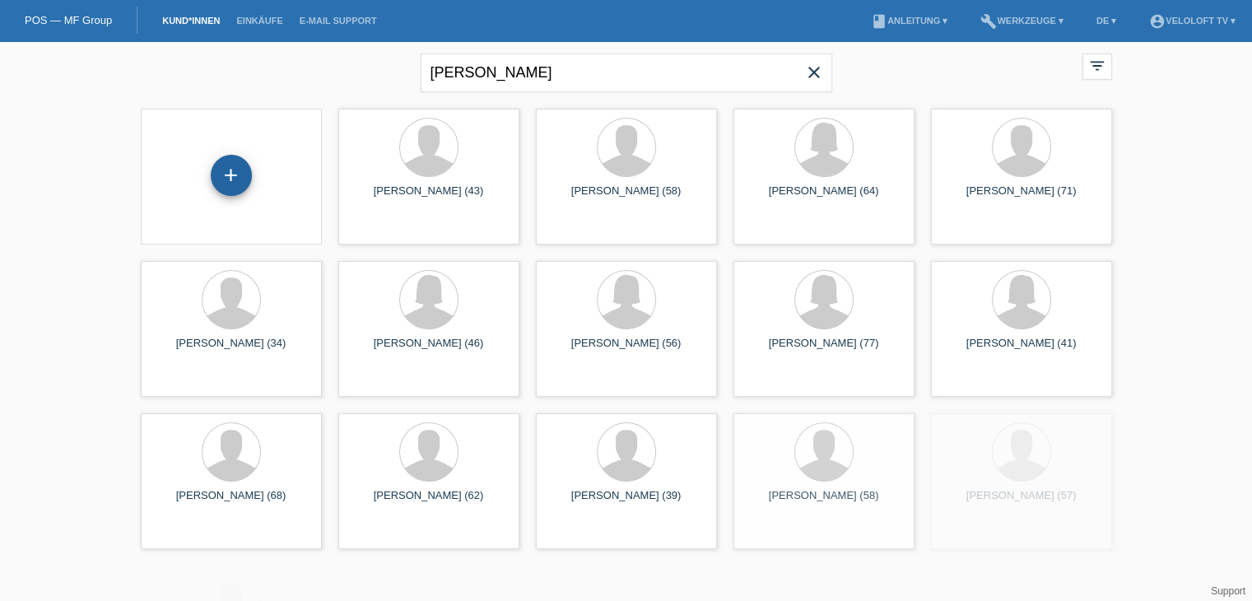
click at [236, 177] on div "+" at bounding box center [231, 175] width 41 height 41
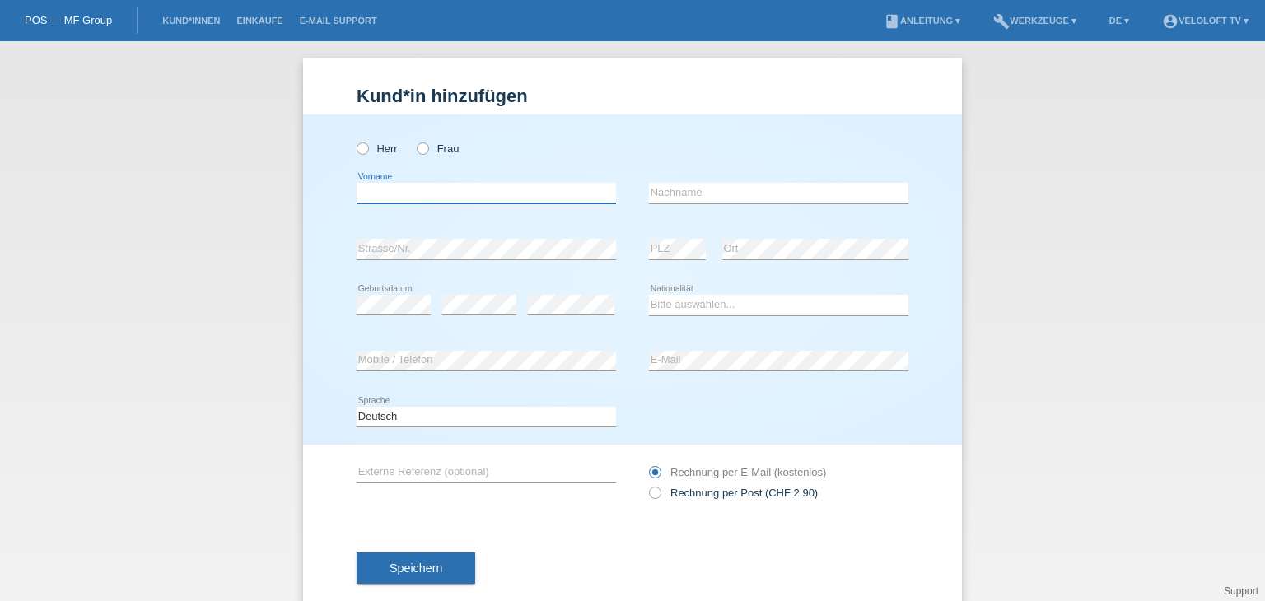
click at [447, 184] on input "text" at bounding box center [486, 193] width 259 height 21
paste input "[PERSON_NAME]"
drag, startPoint x: 395, startPoint y: 195, endPoint x: 459, endPoint y: 195, distance: 64.2
click at [459, 195] on input "[PERSON_NAME]" at bounding box center [486, 193] width 259 height 21
type input "[PERSON_NAME]"
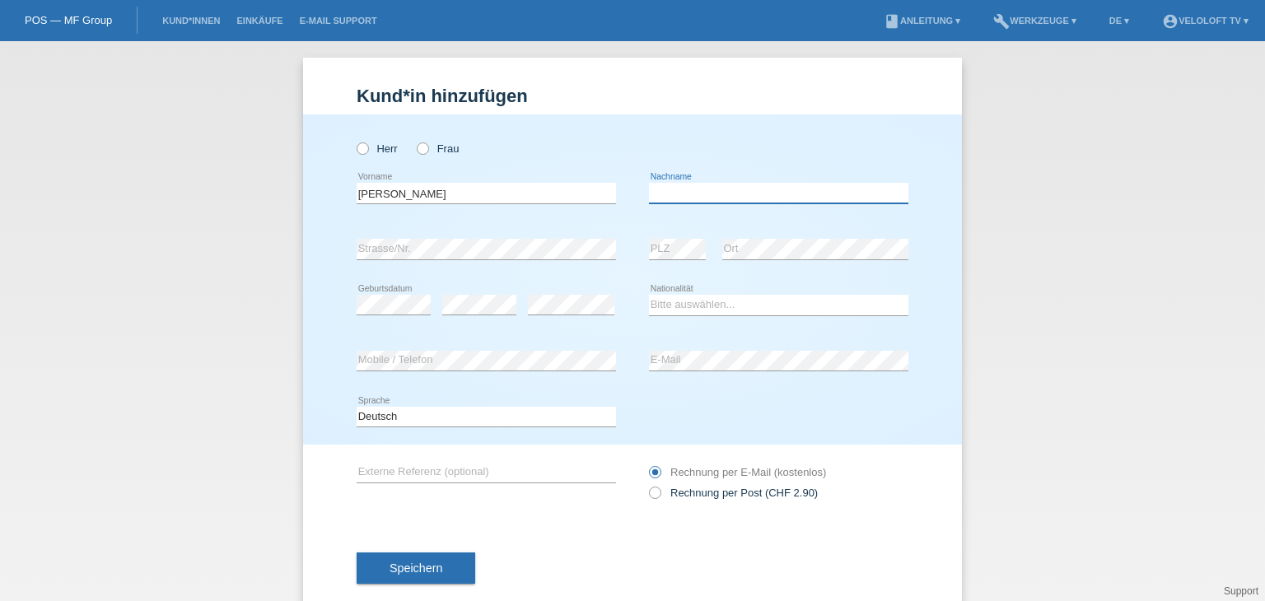
click at [697, 187] on input "text" at bounding box center [778, 193] width 259 height 21
paste input "Lang"
type input "Lang"
click at [354, 140] on icon at bounding box center [354, 140] width 0 height 0
click at [357, 152] on input "Herr" at bounding box center [362, 147] width 11 height 11
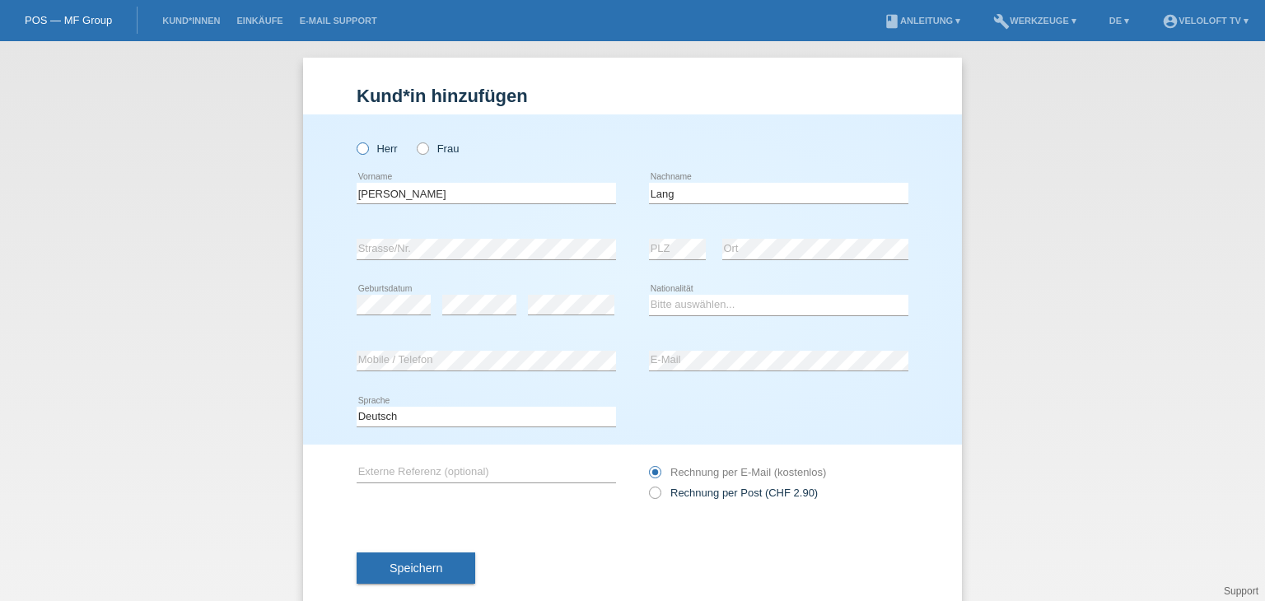
radio input "true"
click at [791, 306] on select "Bitte auswählen... [GEOGRAPHIC_DATA] [GEOGRAPHIC_DATA] [GEOGRAPHIC_DATA] [GEOGR…" at bounding box center [778, 305] width 259 height 20
select select "CH"
click at [649, 295] on select "Bitte auswählen... [GEOGRAPHIC_DATA] [GEOGRAPHIC_DATA] [GEOGRAPHIC_DATA] [GEOGR…" at bounding box center [778, 305] width 259 height 20
click at [439, 349] on div "error Mobile / Telefon" at bounding box center [486, 361] width 259 height 56
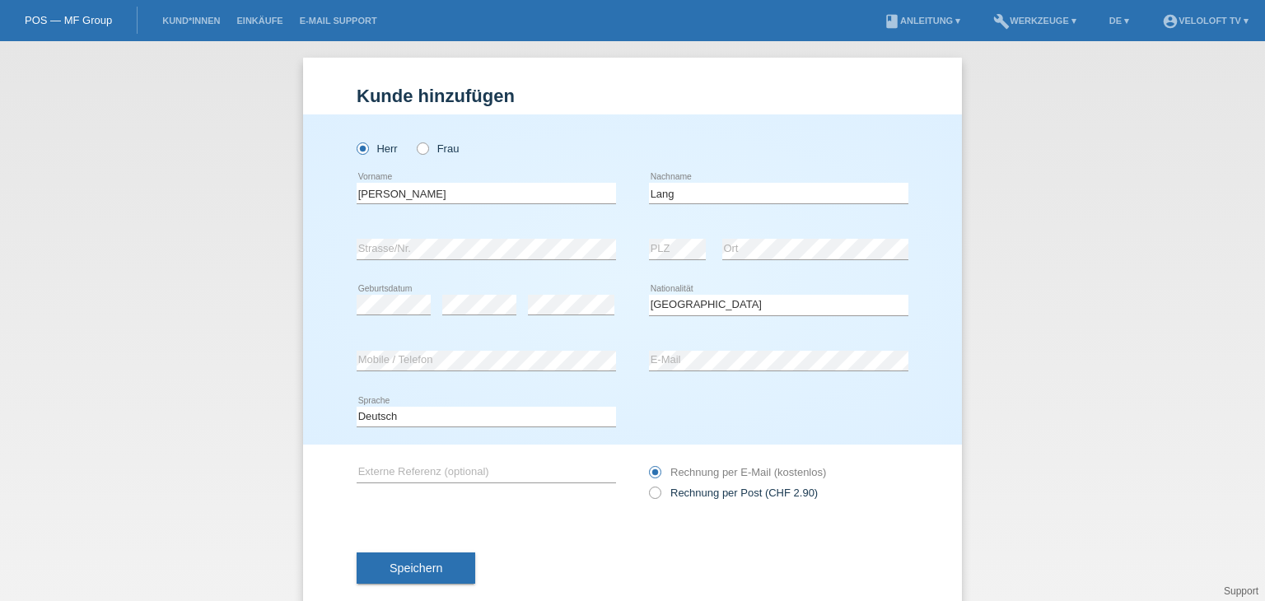
click at [685, 343] on div "error E-Mail" at bounding box center [778, 361] width 259 height 56
drag, startPoint x: 455, startPoint y: 569, endPoint x: 324, endPoint y: 182, distance: 408.5
click at [454, 567] on button "Speichern" at bounding box center [416, 567] width 119 height 31
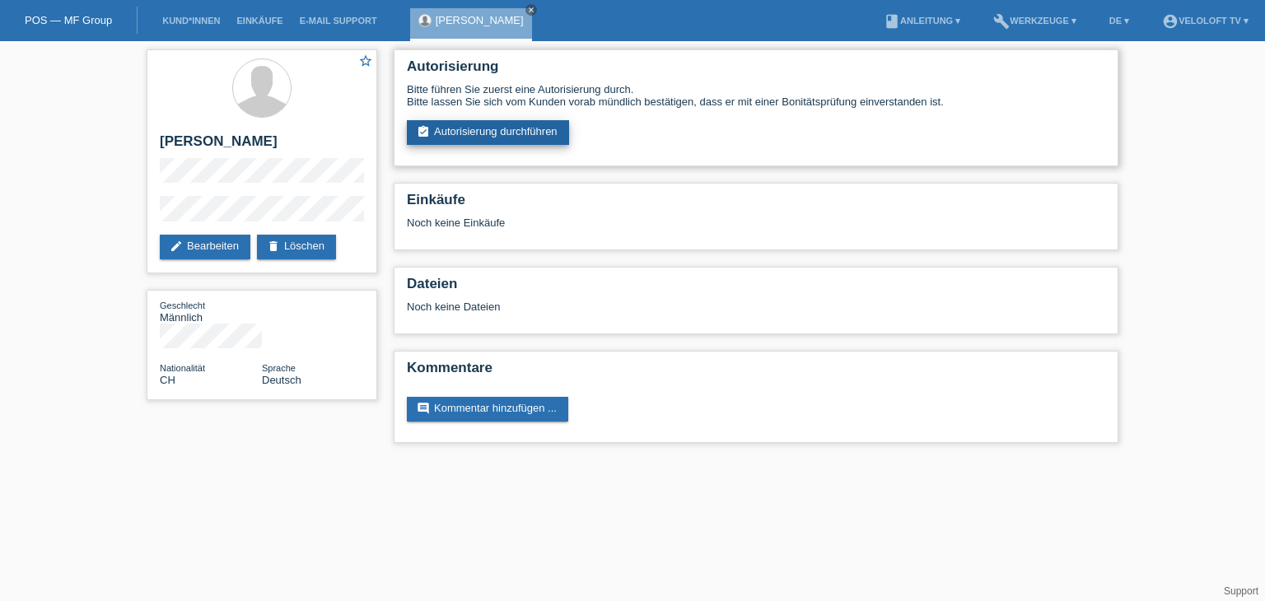
click at [492, 135] on link "assignment_turned_in Autorisierung durchführen" at bounding box center [488, 132] width 162 height 25
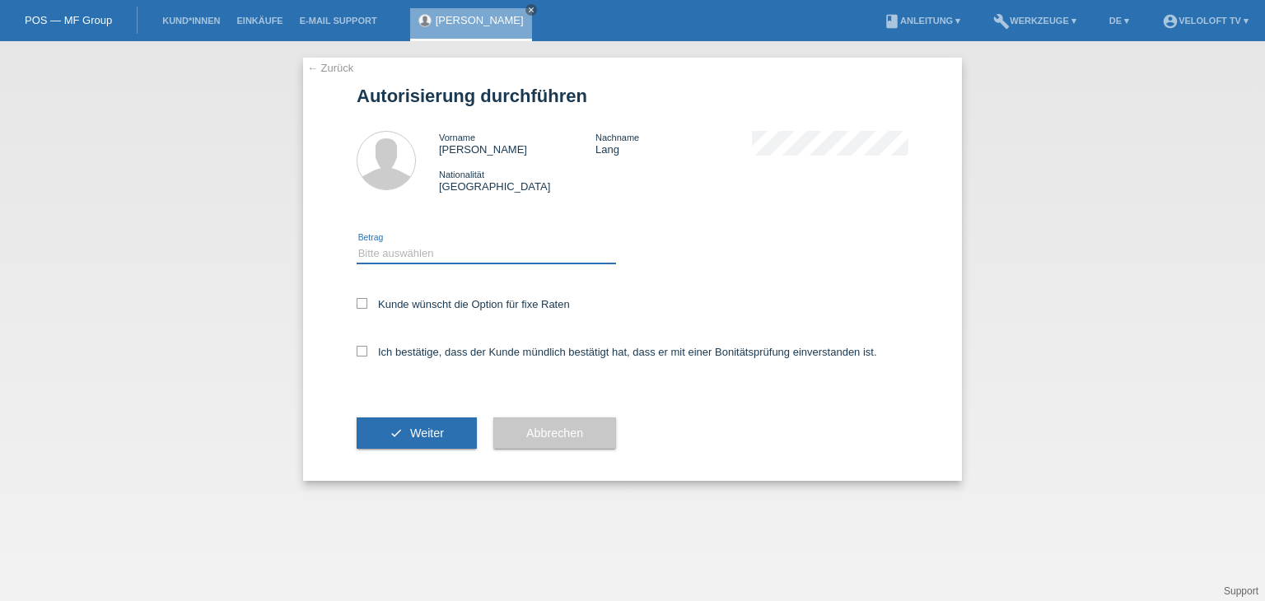
click at [481, 254] on select "Bitte auswählen CHF 1.00 - CHF 499.00 CHF 500.00 - CHF 1'999.00 CHF 2'000.00 - …" at bounding box center [486, 254] width 259 height 20
select select "2"
click at [357, 244] on select "Bitte auswählen CHF 1.00 - CHF 499.00 CHF 500.00 - CHF 1'999.00 CHF 2'000.00 - …" at bounding box center [486, 254] width 259 height 20
click at [482, 304] on label "Kunde wünscht die Option für fixe Raten" at bounding box center [463, 304] width 213 height 12
click at [367, 304] on input "Kunde wünscht die Option für fixe Raten" at bounding box center [362, 303] width 11 height 11
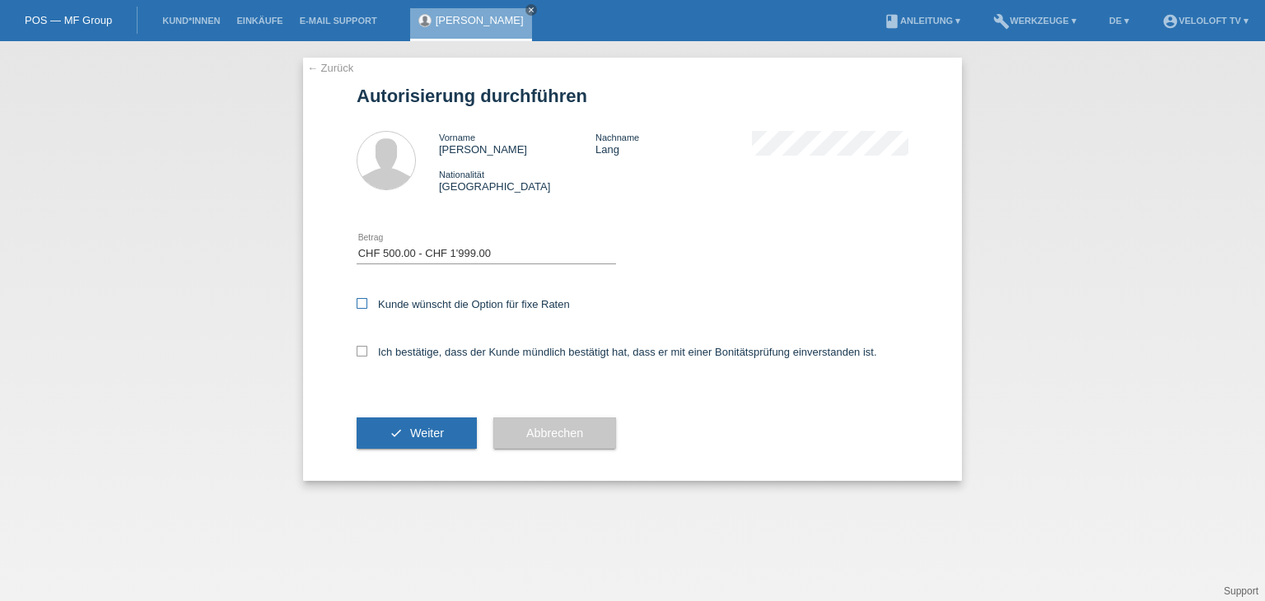
checkbox input "true"
click at [474, 355] on label "Ich bestätige, dass der Kunde mündlich bestätigt hat, dass er mit einer Bonität…" at bounding box center [617, 352] width 520 height 12
click at [367, 355] on input "Ich bestätige, dass der Kunde mündlich bestätigt hat, dass er mit einer Bonität…" at bounding box center [362, 351] width 11 height 11
checkbox input "true"
click at [440, 427] on span "Weiter" at bounding box center [427, 432] width 34 height 13
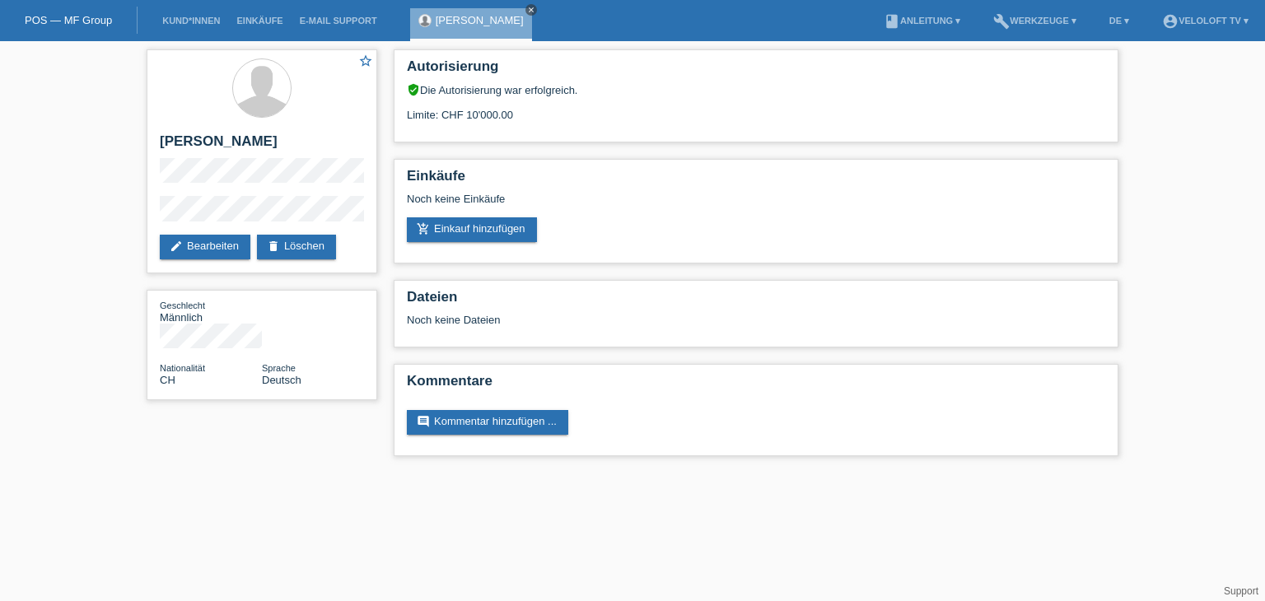
click at [527, 11] on icon "close" at bounding box center [531, 10] width 8 height 8
click at [182, 22] on link "Kund*innen" at bounding box center [191, 21] width 74 height 10
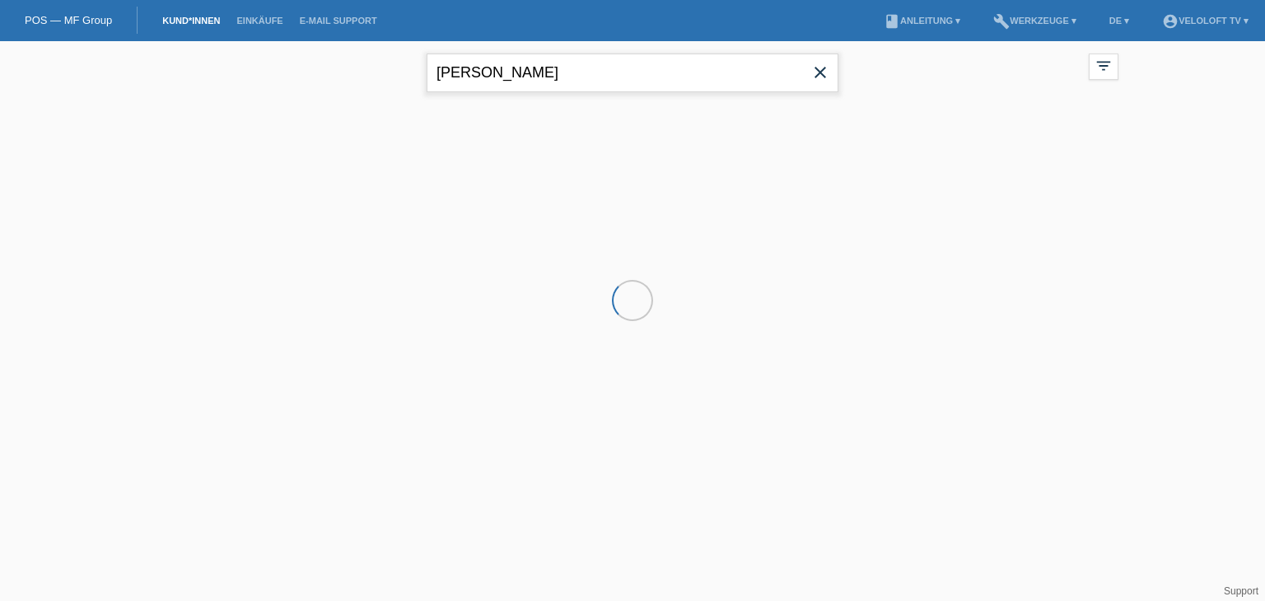
click at [547, 72] on input "[PERSON_NAME]" at bounding box center [632, 73] width 412 height 39
click at [548, 71] on input "[PERSON_NAME]" at bounding box center [632, 73] width 412 height 39
paste input "Bruno Regli"
click at [491, 73] on input "Bruno Regli" at bounding box center [632, 73] width 412 height 39
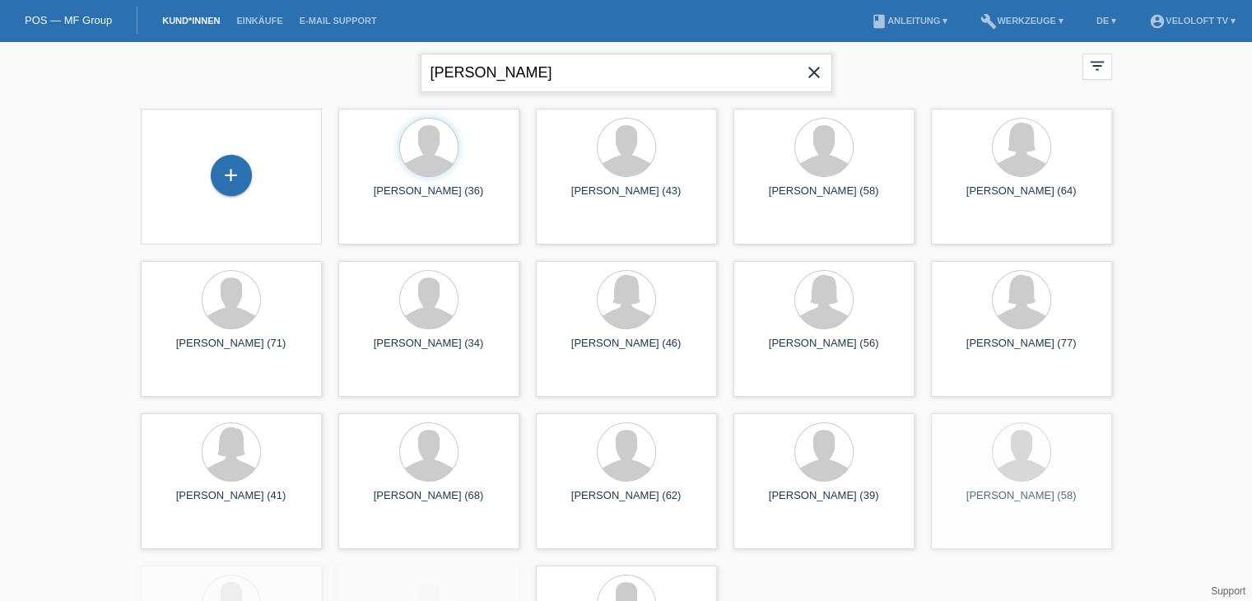
type input "Bruno Regli"
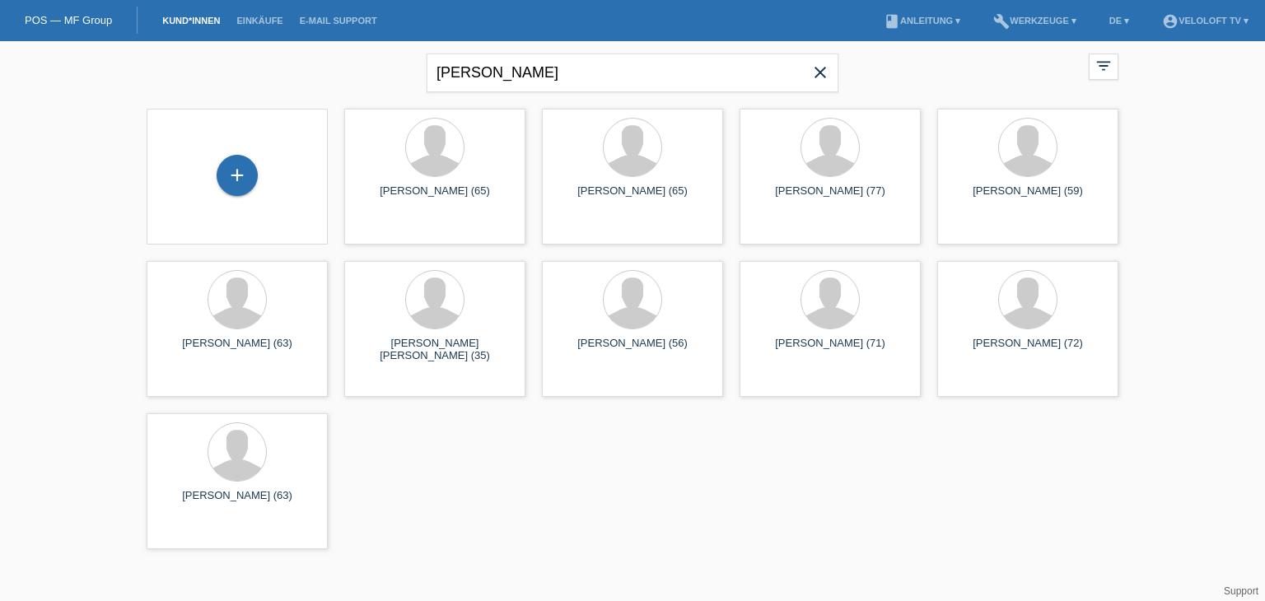
click at [221, 161] on div "+" at bounding box center [237, 177] width 155 height 44
click at [231, 172] on div "+" at bounding box center [237, 175] width 41 height 41
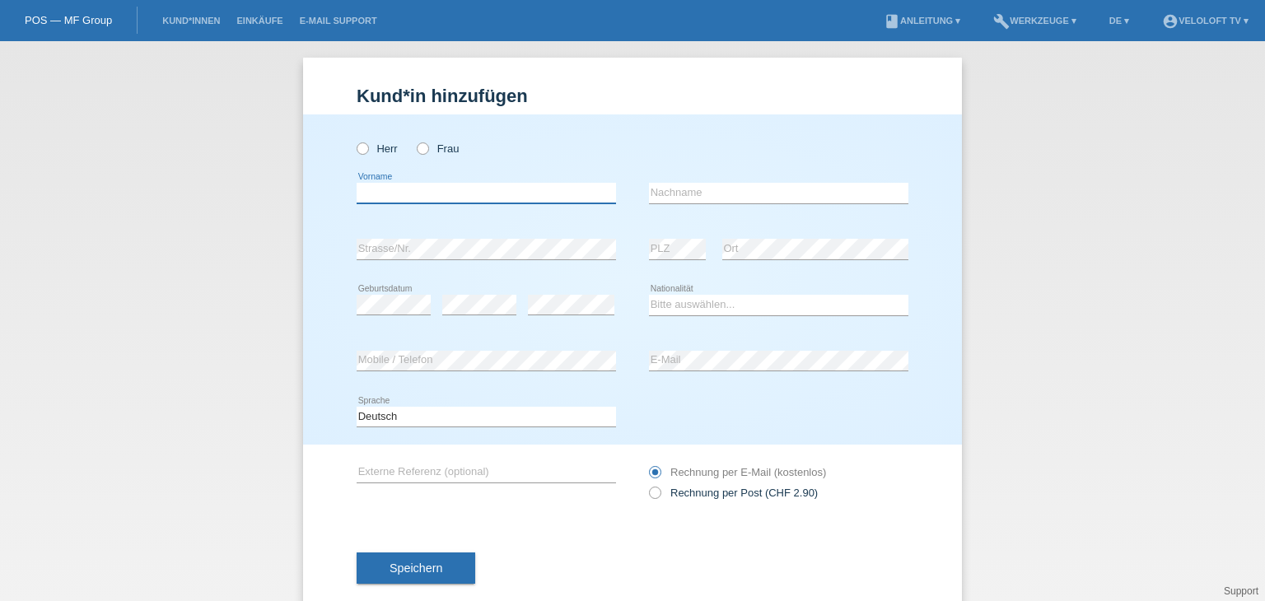
click at [519, 198] on input "text" at bounding box center [486, 193] width 259 height 21
paste input "Bruno Regli"
drag, startPoint x: 402, startPoint y: 194, endPoint x: 468, endPoint y: 192, distance: 65.9
click at [468, 192] on input "Bruno Regli" at bounding box center [486, 193] width 259 height 21
type input "[PERSON_NAME]"
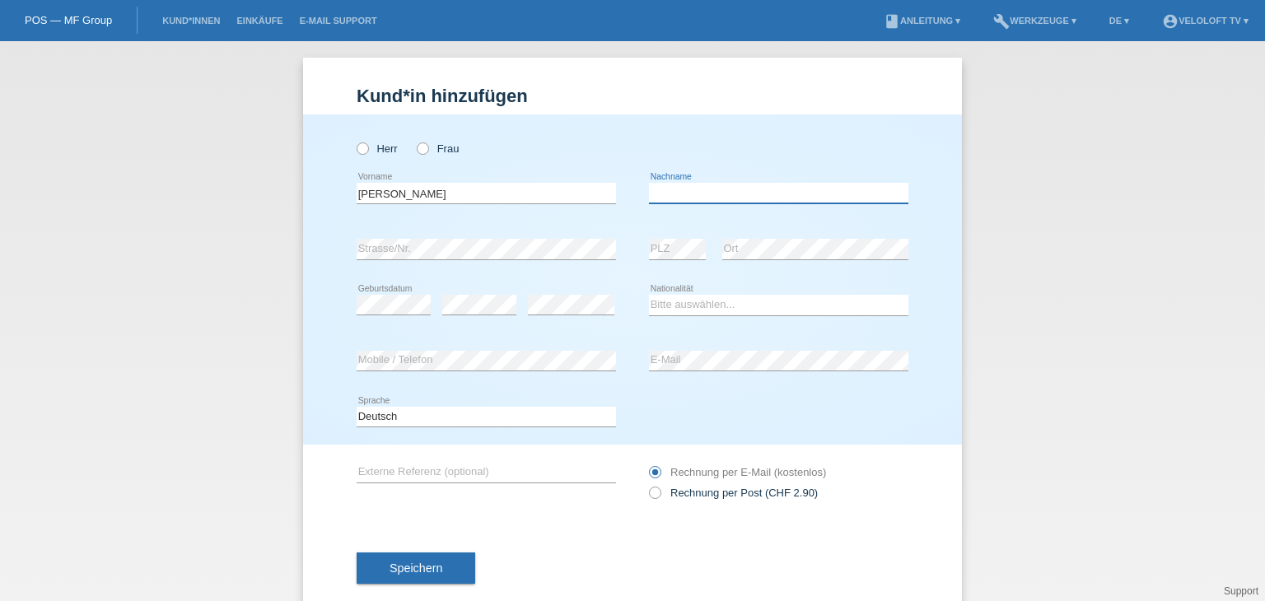
click at [652, 190] on input "text" at bounding box center [778, 193] width 259 height 21
paste input "Regli"
type input "Regli"
click at [354, 140] on icon at bounding box center [354, 140] width 0 height 0
click at [358, 153] on input "Herr" at bounding box center [362, 147] width 11 height 11
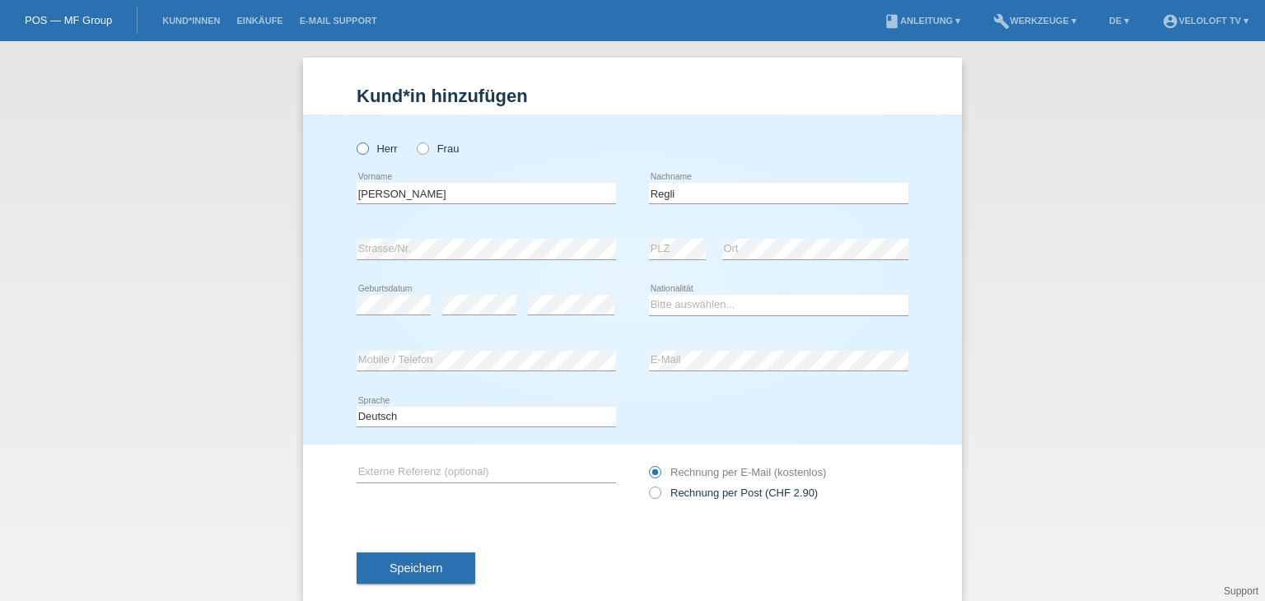
radio input "true"
click at [687, 237] on div "error PLZ" at bounding box center [677, 249] width 57 height 56
drag, startPoint x: 764, startPoint y: 306, endPoint x: 757, endPoint y: 314, distance: 9.9
click at [765, 306] on select "Bitte auswählen... Schweiz Deutschland Liechtenstein Österreich ------------ Af…" at bounding box center [778, 305] width 259 height 20
click at [649, 295] on select "Bitte auswählen... Schweiz Deutschland Liechtenstein Österreich ------------ Af…" at bounding box center [778, 305] width 259 height 20
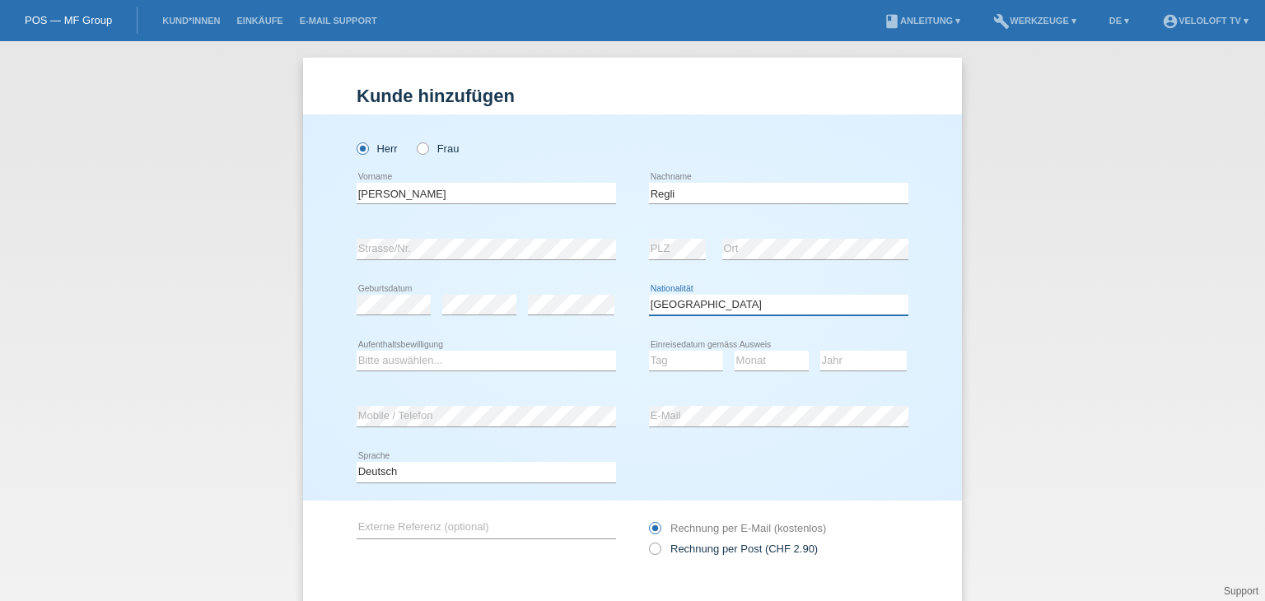
click at [721, 307] on select "Bitte auswählen... Schweiz Deutschland Liechtenstein Österreich ------------ Af…" at bounding box center [778, 305] width 259 height 20
select select "CH"
click at [649, 295] on select "Bitte auswählen... Schweiz Deutschland Liechtenstein Österreich ------------ Af…" at bounding box center [778, 305] width 259 height 20
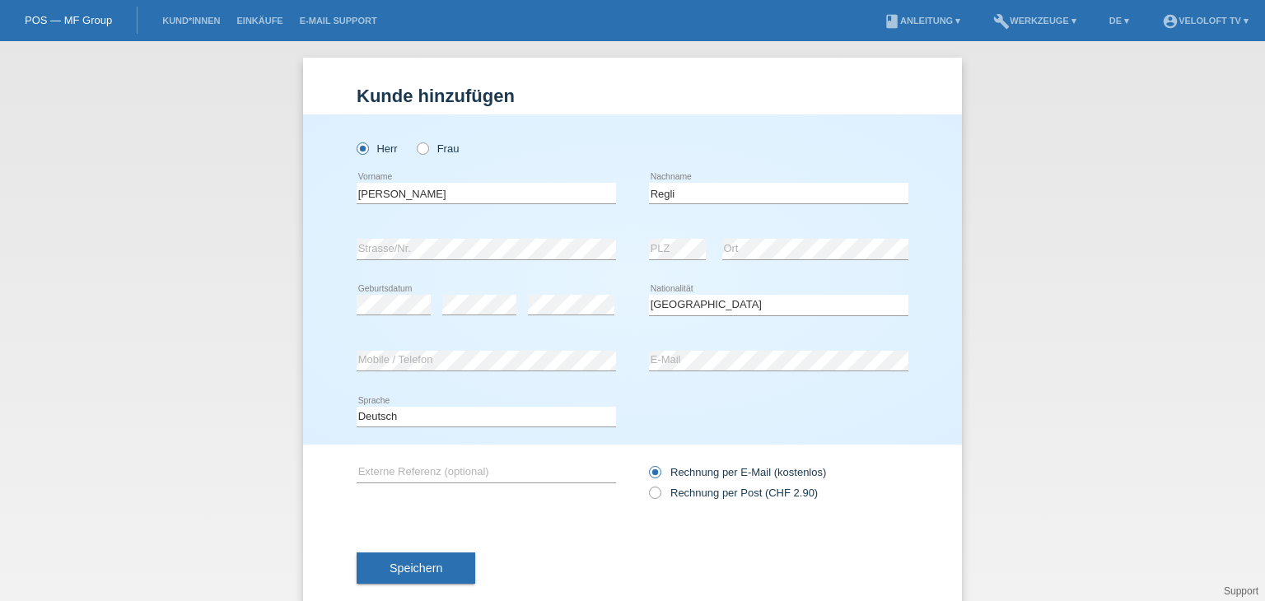
click at [576, 293] on div "error" at bounding box center [571, 305] width 86 height 56
click at [436, 567] on button "Speichern" at bounding box center [416, 567] width 119 height 31
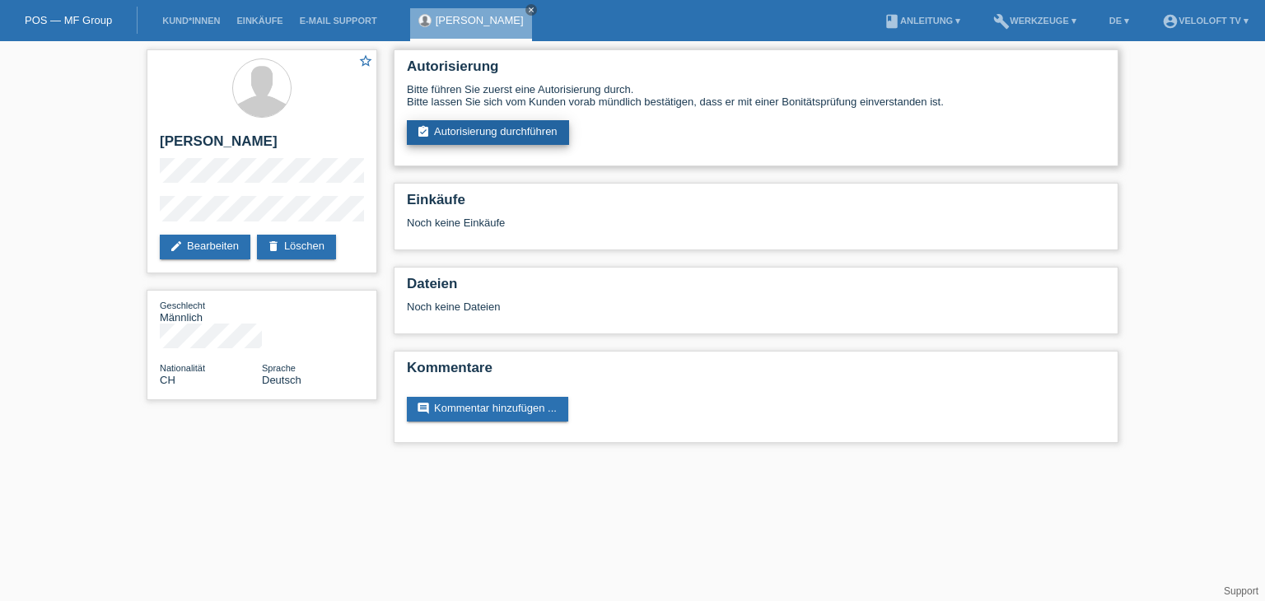
click at [555, 133] on link "assignment_turned_in Autorisierung durchführen" at bounding box center [488, 132] width 162 height 25
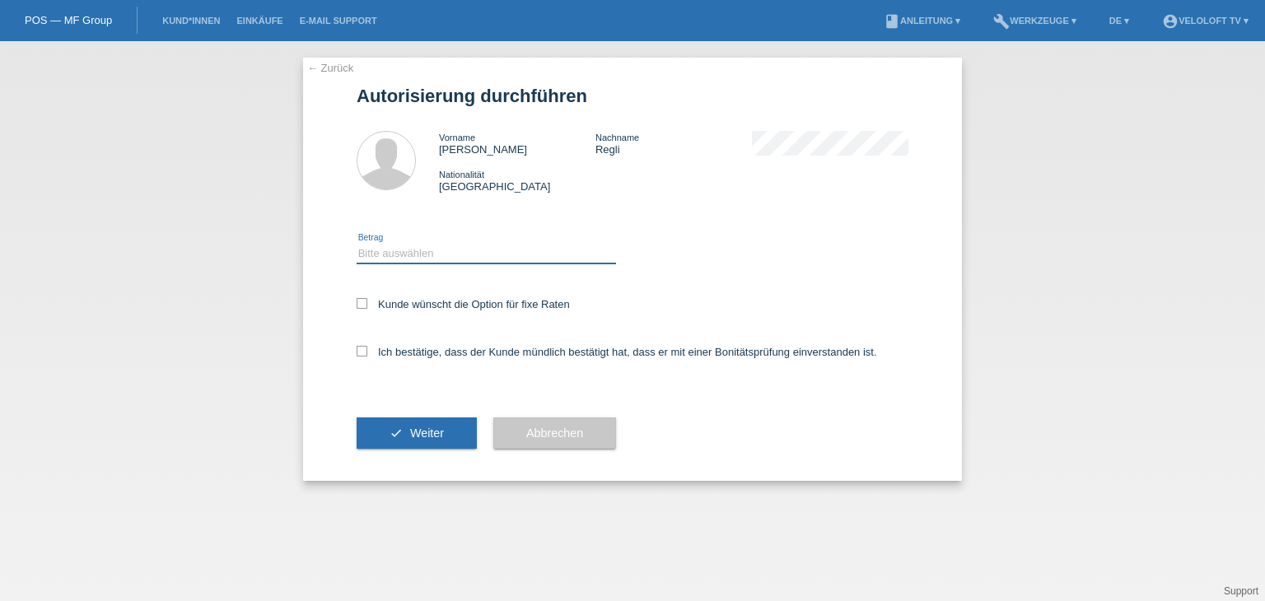
click at [515, 251] on select "Bitte auswählen CHF 1.00 - CHF 499.00 CHF 500.00 - CHF 1'999.00 CHF 2'000.00 - …" at bounding box center [486, 254] width 259 height 20
select select "2"
click at [357, 244] on select "Bitte auswählen CHF 1.00 - CHF 499.00 CHF 500.00 - CHF 1'999.00 CHF 2'000.00 - …" at bounding box center [486, 254] width 259 height 20
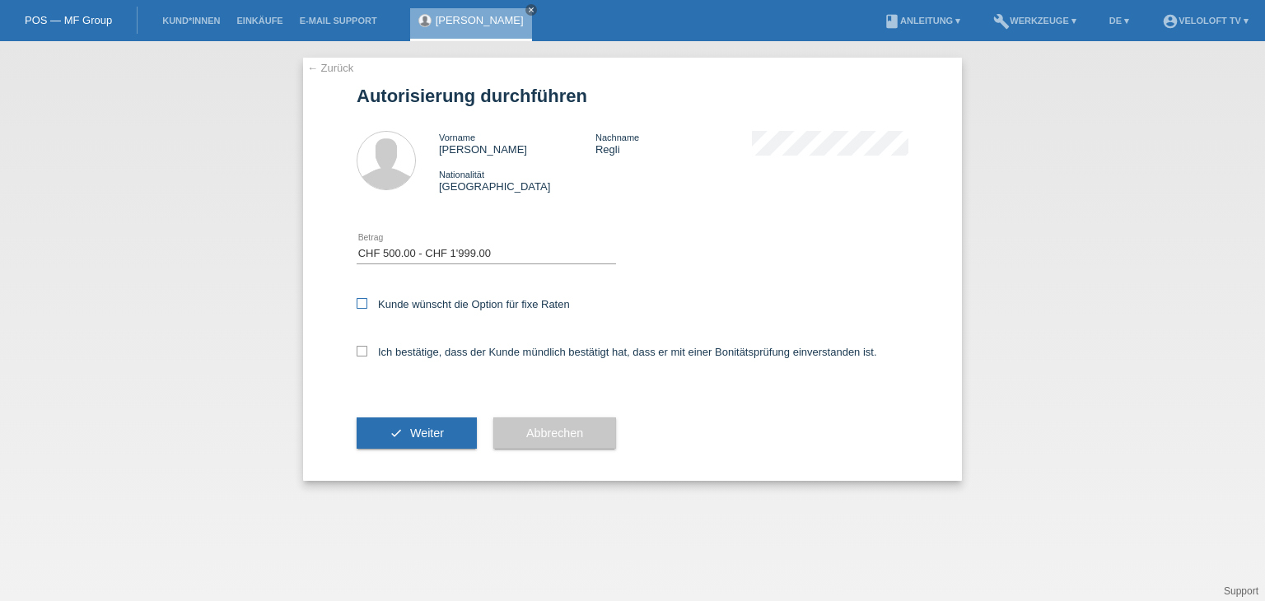
click at [510, 301] on label "Kunde wünscht die Option für fixe Raten" at bounding box center [463, 304] width 213 height 12
click at [367, 301] on input "Kunde wünscht die Option für fixe Raten" at bounding box center [362, 303] width 11 height 11
checkbox input "true"
click at [490, 347] on label "Ich bestätige, dass der Kunde mündlich bestätigt hat, dass er mit einer Bonität…" at bounding box center [617, 352] width 520 height 12
click at [367, 347] on input "Ich bestätige, dass der Kunde mündlich bestätigt hat, dass er mit einer Bonität…" at bounding box center [362, 351] width 11 height 11
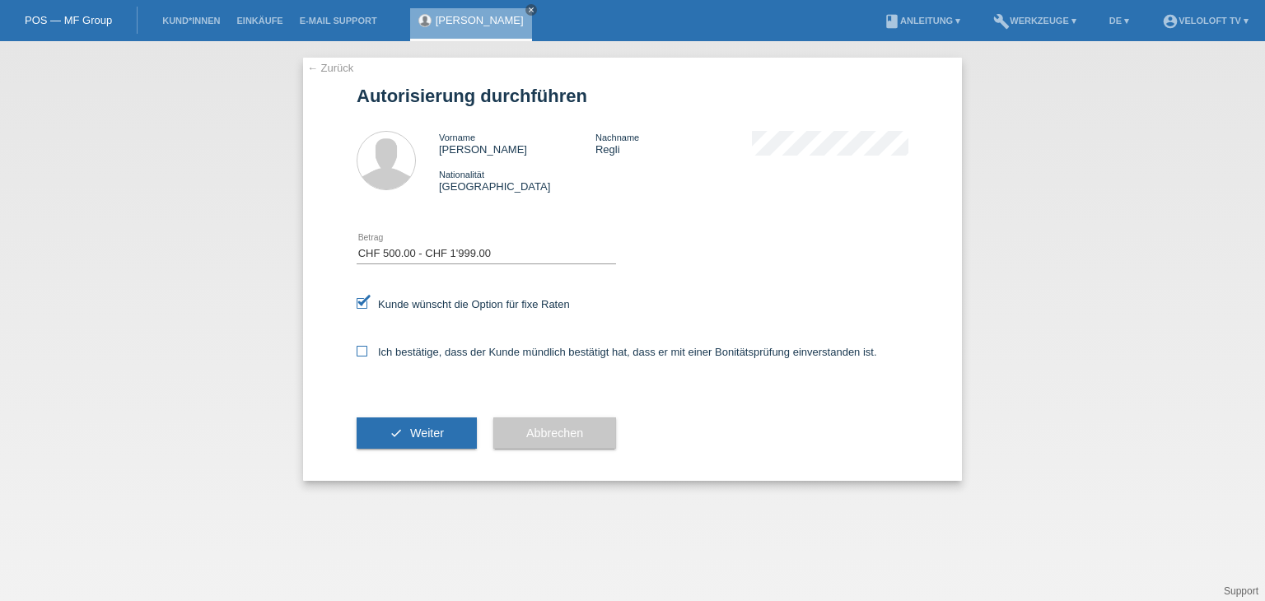
checkbox input "true"
click at [445, 428] on button "check Weiter" at bounding box center [417, 432] width 120 height 31
